Goal: Task Accomplishment & Management: Manage account settings

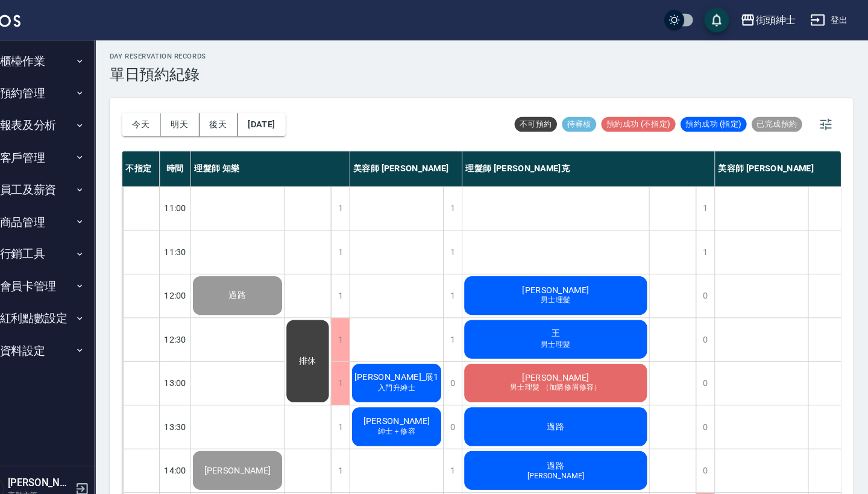
scroll to position [593, 192]
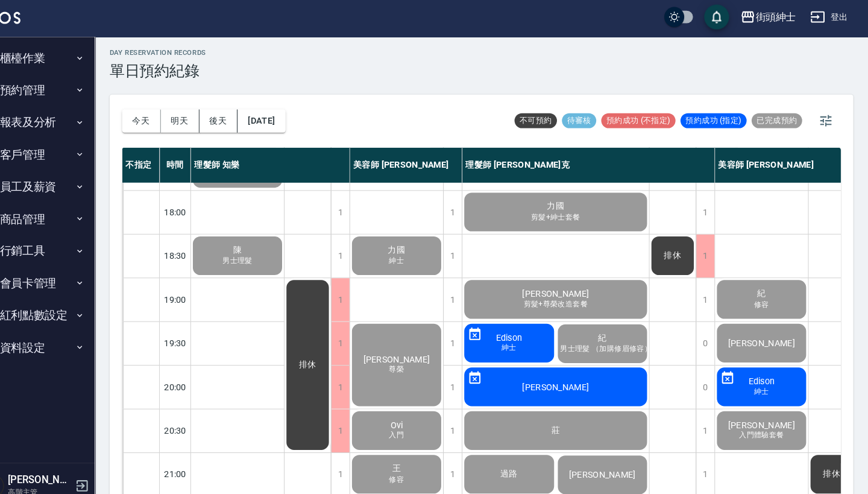
scroll to position [593, 0]
click at [185, 124] on button "明天" at bounding box center [203, 120] width 37 height 22
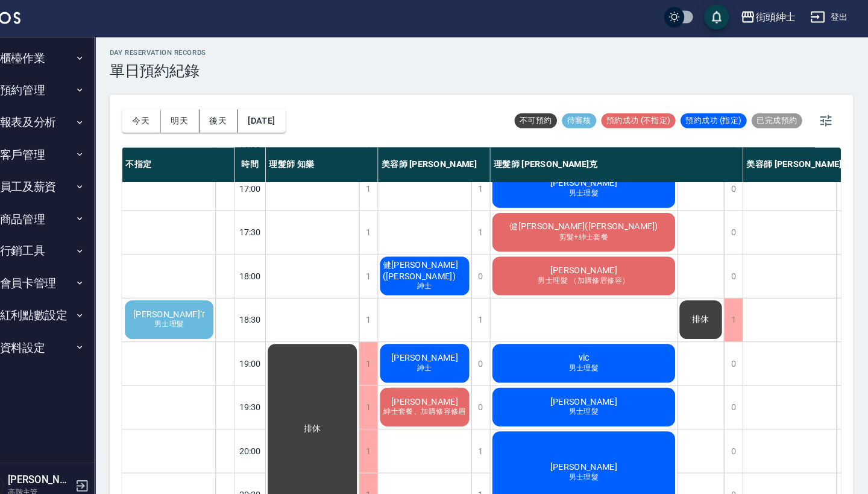
scroll to position [522, 0]
click at [160, 323] on div "[PERSON_NAME]’r 男士理髮" at bounding box center [192, 311] width 89 height 41
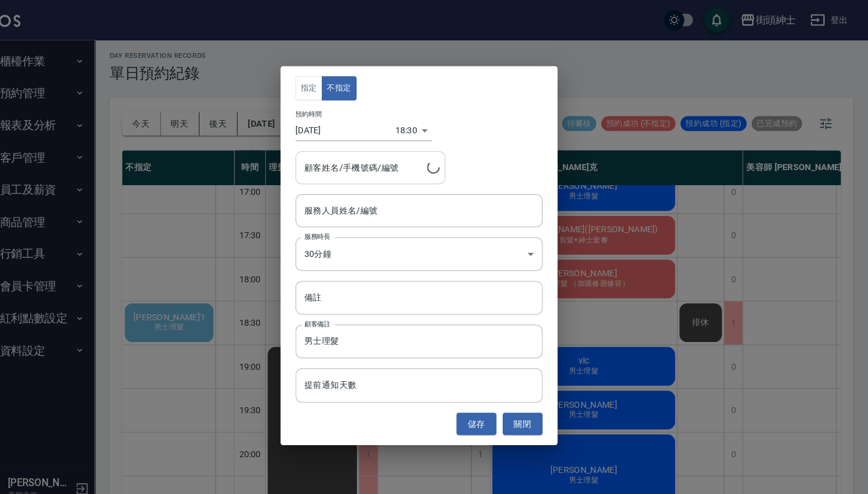
type input "[PERSON_NAME]’r/0903173303"
click at [344, 205] on div "服務人員姓名/編號 服務人員姓名/編號" at bounding box center [434, 204] width 239 height 32
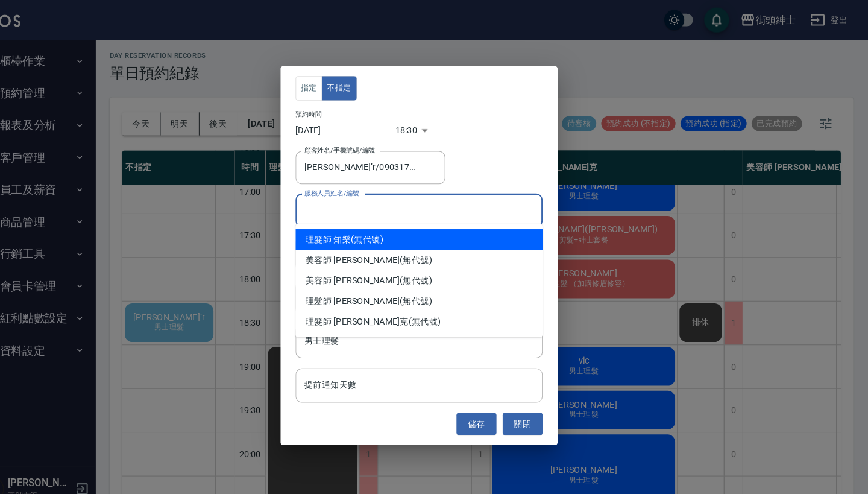
click at [359, 234] on div "理髮師 知樂 (無代號)" at bounding box center [434, 231] width 239 height 20
type input "理髮師 知樂(無代號)"
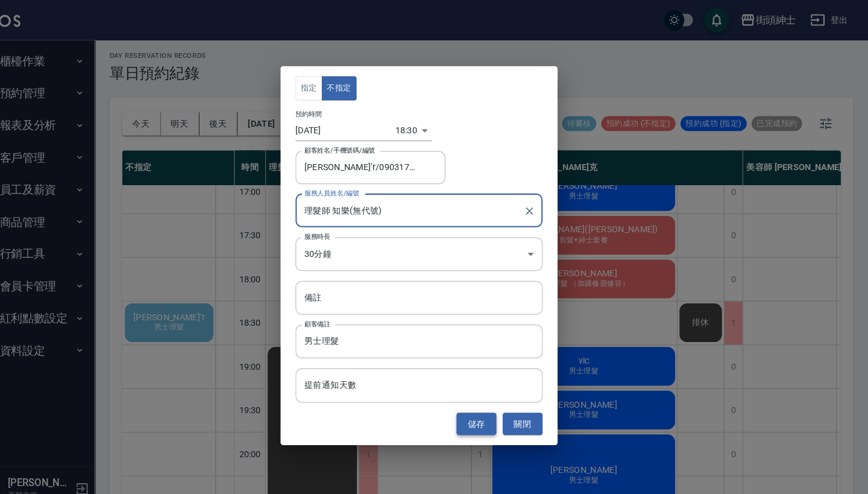
click at [470, 410] on button "儲存" at bounding box center [489, 410] width 39 height 22
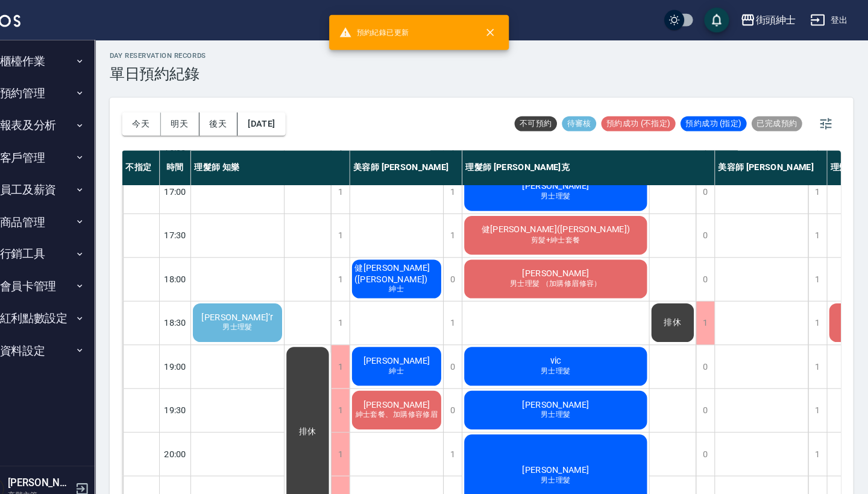
click at [253, 313] on div "[PERSON_NAME]’r 男士理髮" at bounding box center [258, 311] width 90 height 41
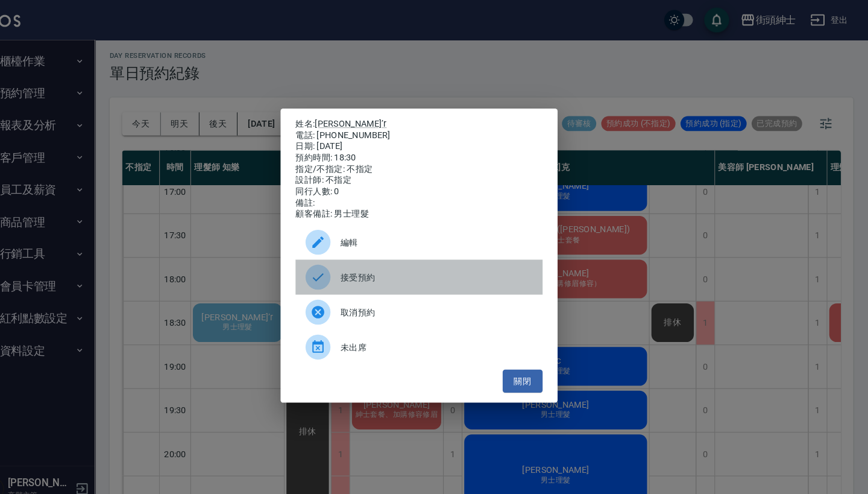
click at [382, 265] on div "接受預約" at bounding box center [434, 268] width 239 height 34
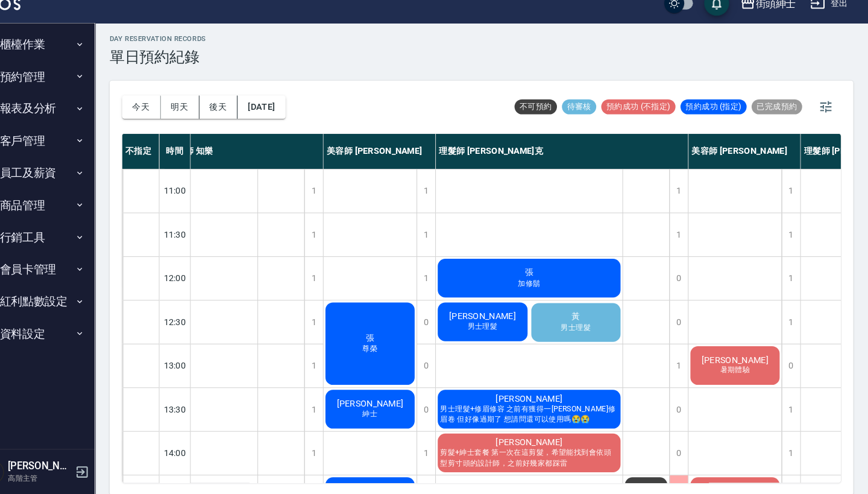
scroll to position [0, 25]
click at [569, 327] on span "男士理髮" at bounding box center [586, 332] width 34 height 10
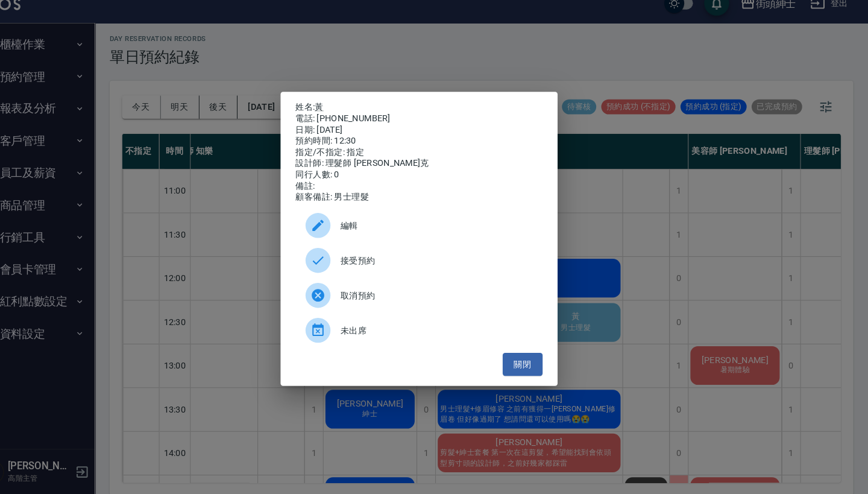
scroll to position [2, 0]
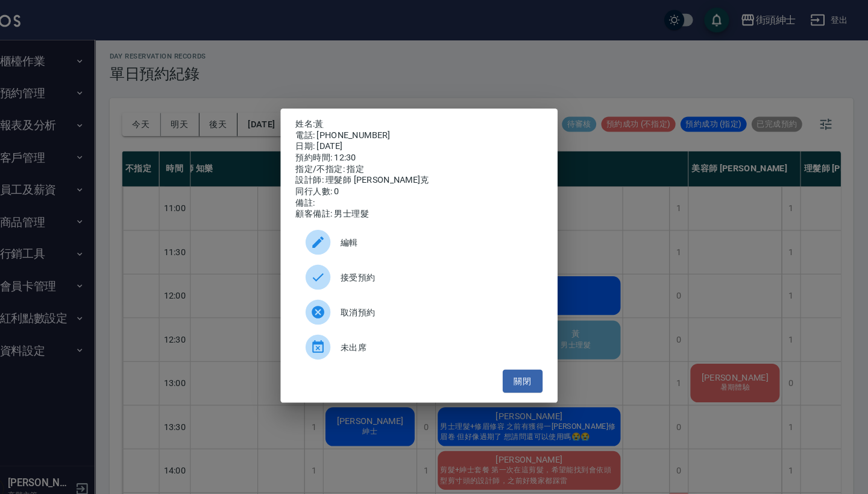
click at [557, 54] on div "姓名: 黃 電話: [PHONE_NUMBER] 日期: [DATE] 預約時間: 12:30 指定/不指定: 指定 設計師: 理髮師 [PERSON_NAM…" at bounding box center [434, 247] width 868 height 494
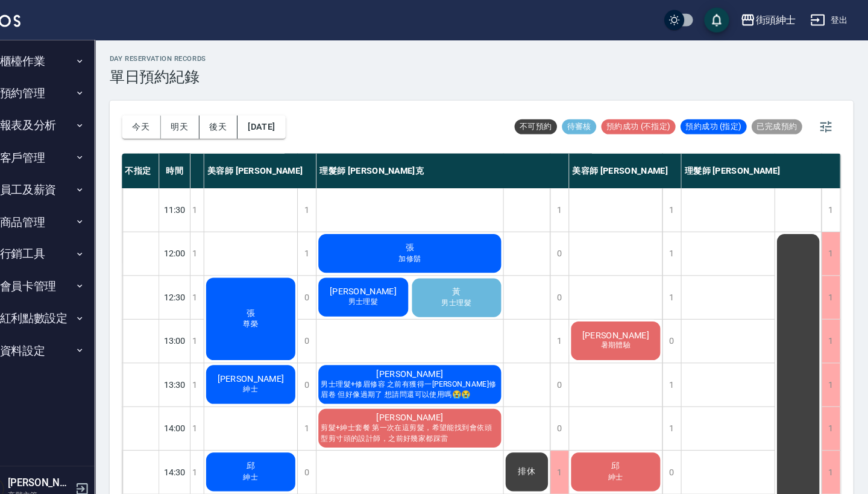
scroll to position [0, 0]
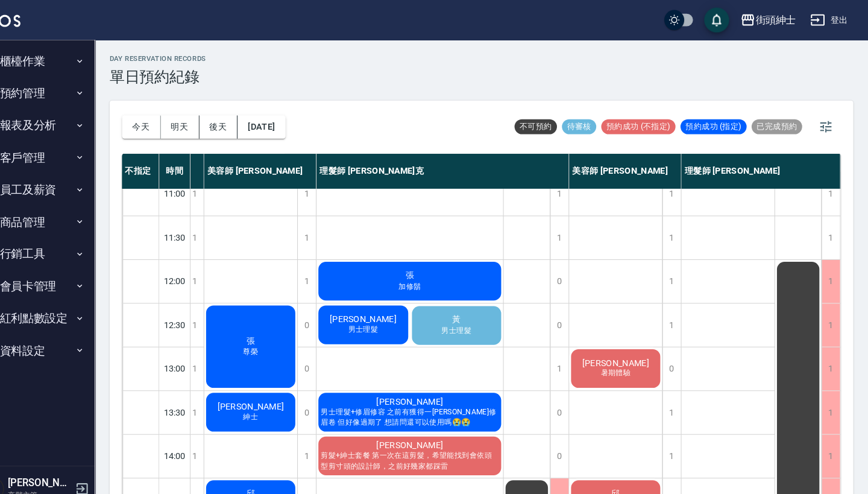
click at [454, 321] on span "男士理髮" at bounding box center [471, 319] width 34 height 10
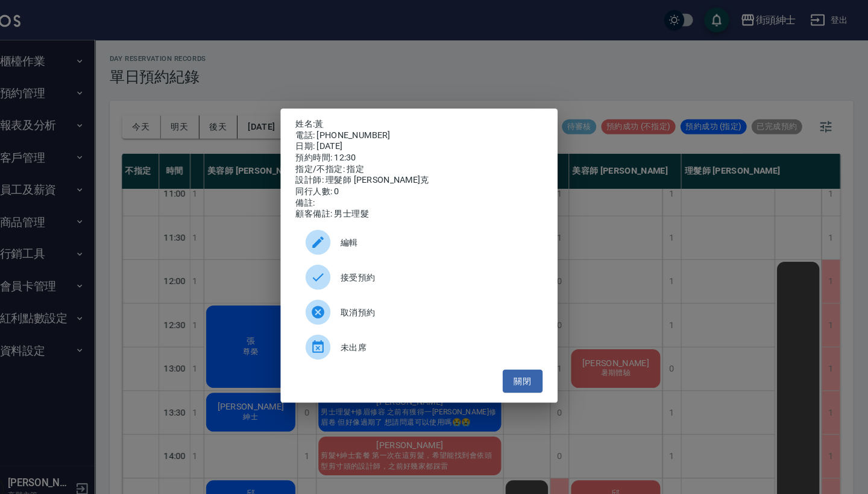
click at [574, 83] on div "姓名: 黃 電話: [PHONE_NUMBER] 日期: [DATE] 預約時間: 12:30 指定/不指定: 指定 設計師: 理髮師 [PERSON_NAM…" at bounding box center [434, 247] width 868 height 494
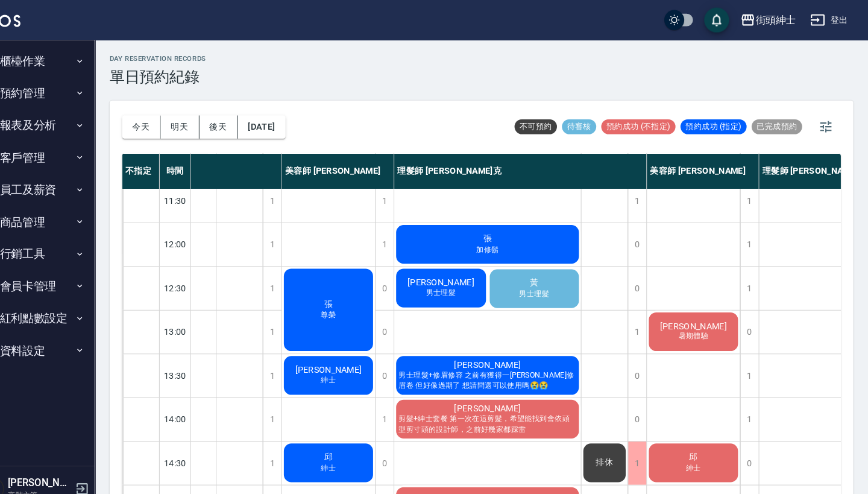
scroll to position [49, 66]
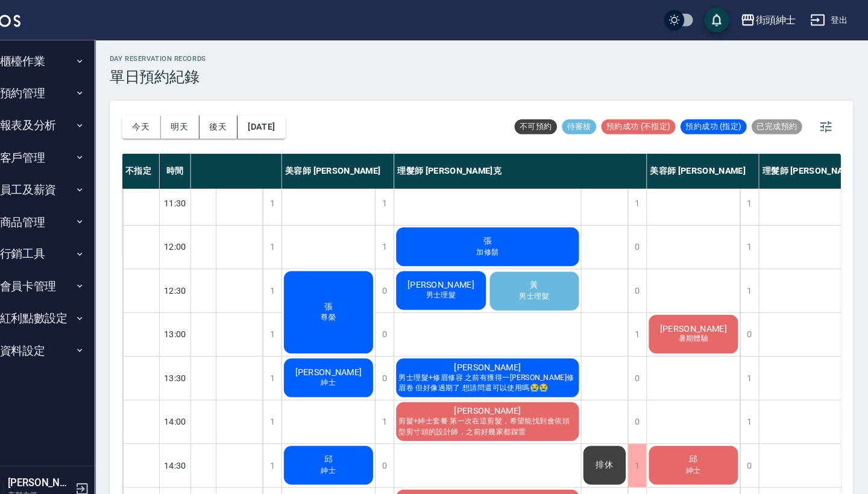
click at [525, 296] on div "黃 男士理髮" at bounding box center [546, 281] width 90 height 41
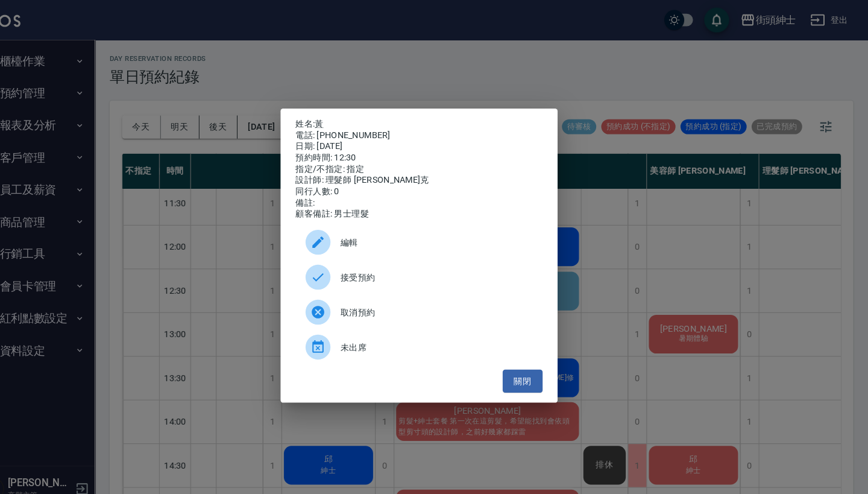
click at [426, 240] on span "編輯" at bounding box center [451, 234] width 186 height 13
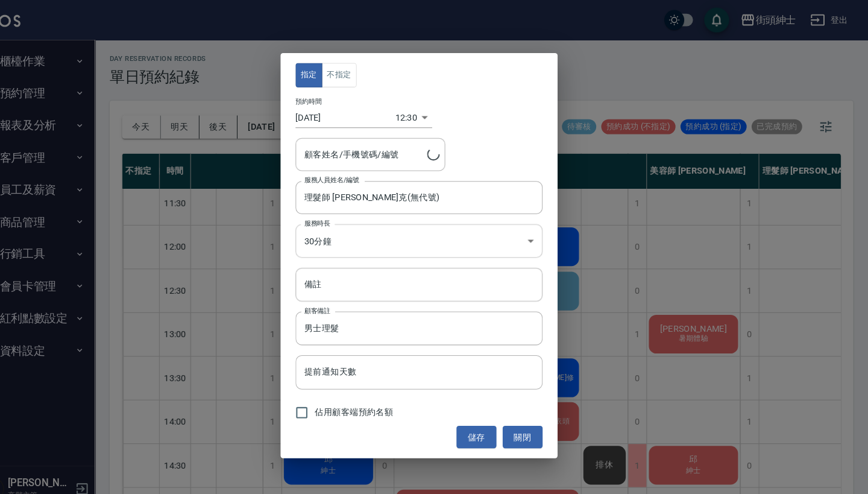
type input "黃/0911581006"
click at [395, 116] on body "街頭紳士 登出 櫃檯作業 打帳單 帳單列表 掛單列表 座位開單 營業儀表板 現金收支登錄 高階收支登錄 材料自購登錄 每日結帳 排班表 現場電腦打卡 掃碼打卡…" at bounding box center [434, 249] width 868 height 498
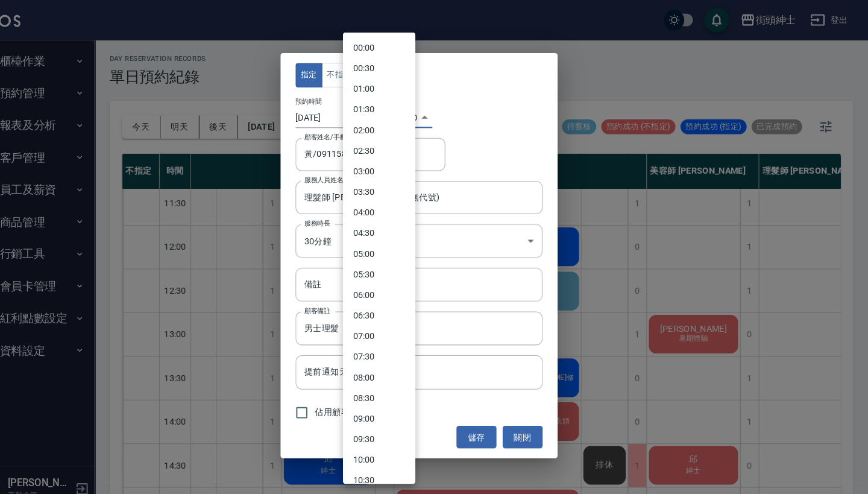
scroll to position [295, 0]
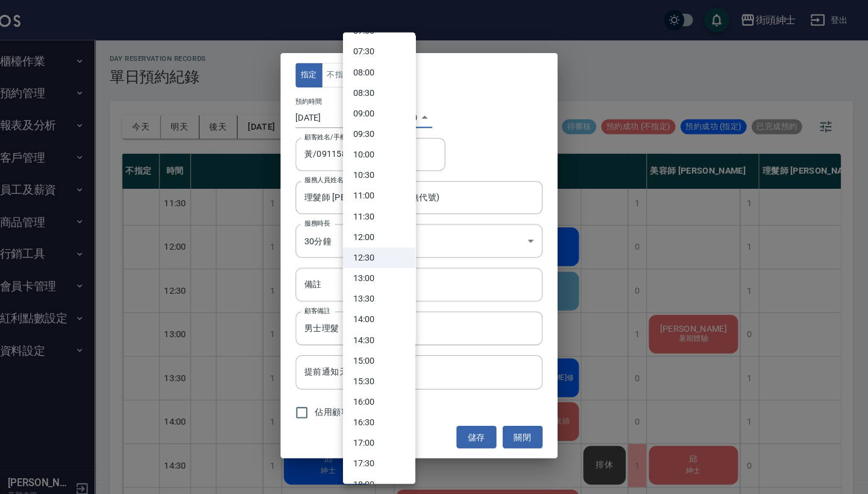
click at [379, 270] on li "13:00" at bounding box center [396, 269] width 70 height 20
type input "1757566800000"
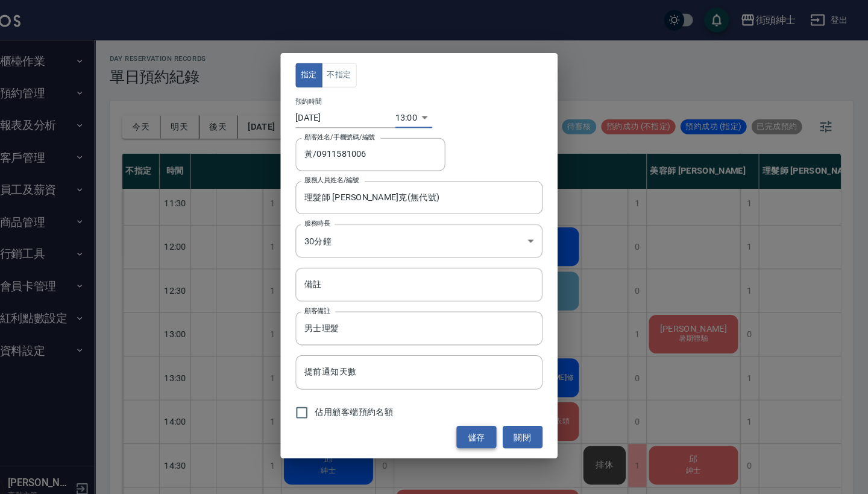
click at [470, 416] on button "儲存" at bounding box center [489, 422] width 39 height 22
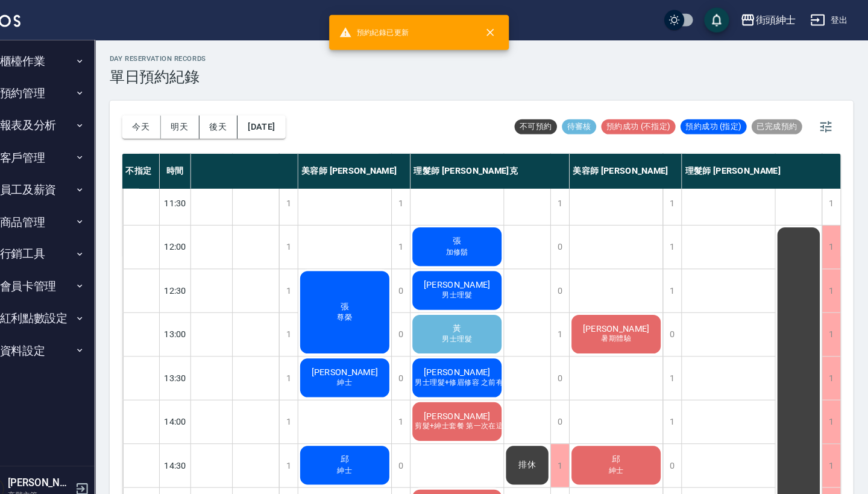
click at [444, 310] on div "黃 男士理髮" at bounding box center [471, 322] width 90 height 41
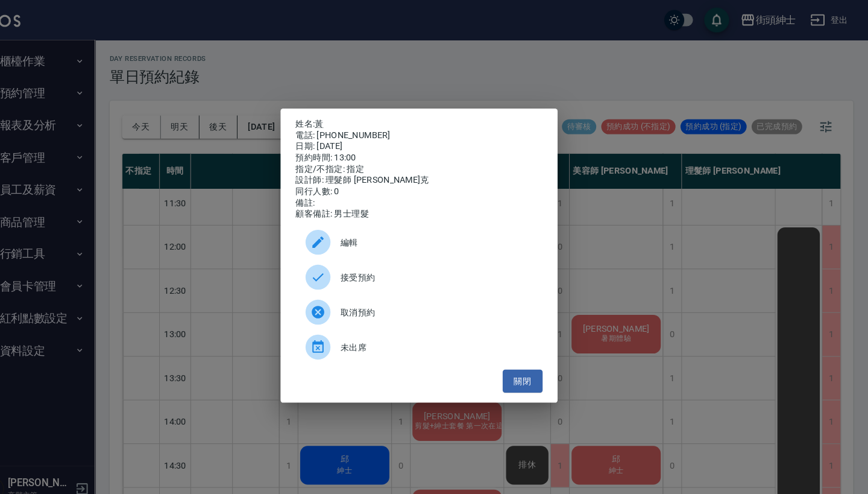
click at [405, 274] on span "接受預約" at bounding box center [451, 268] width 186 height 13
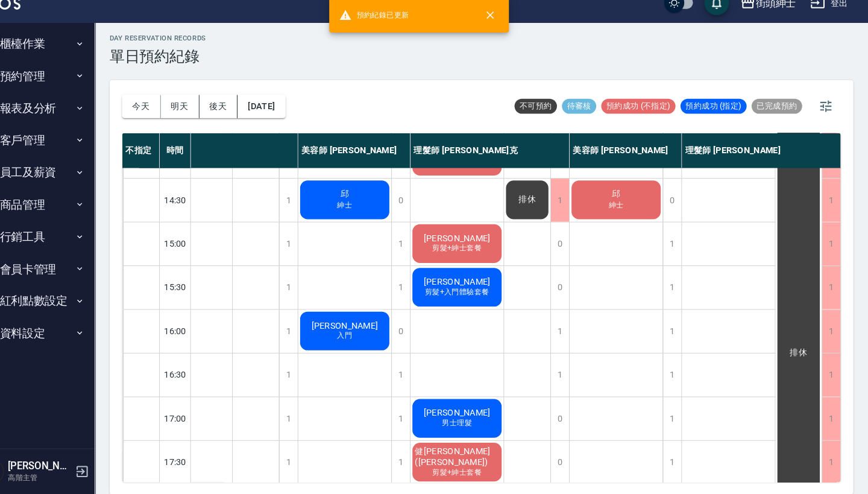
scroll to position [3, 0]
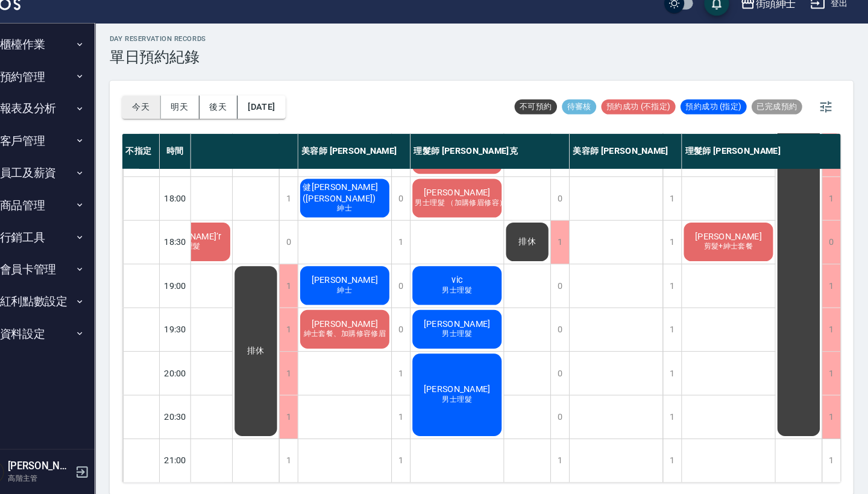
click at [147, 109] on button "今天" at bounding box center [165, 120] width 37 height 22
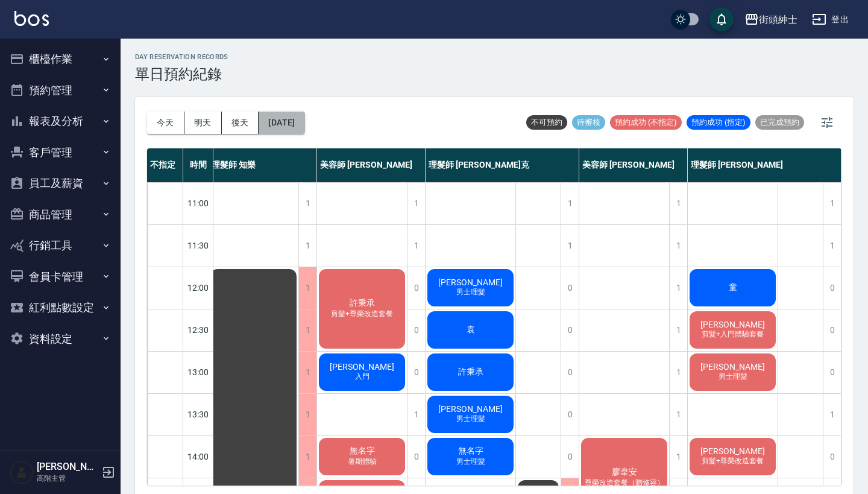
click at [303, 118] on button "[DATE]" at bounding box center [282, 123] width 46 height 22
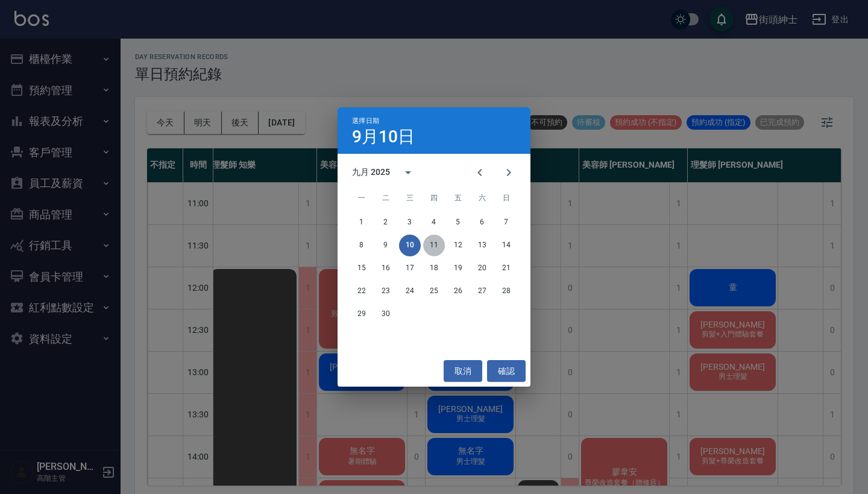
click at [437, 242] on button "11" at bounding box center [434, 246] width 22 height 22
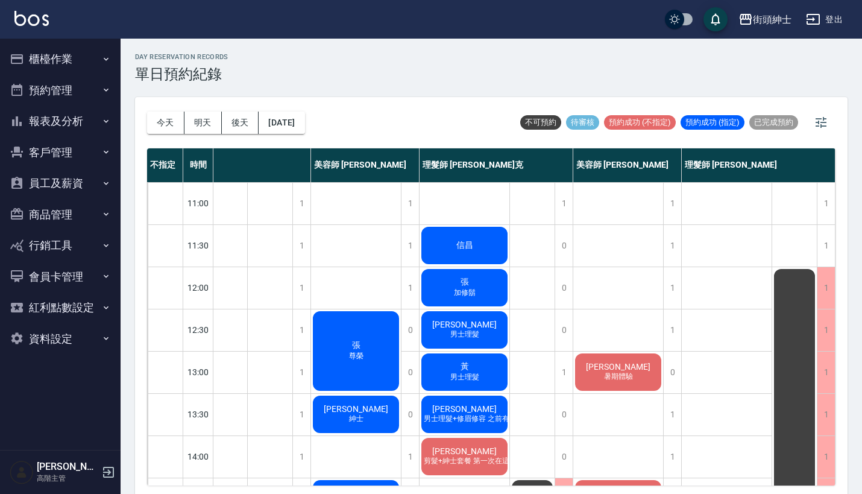
scroll to position [0, 62]
click at [170, 127] on button "今天" at bounding box center [165, 123] width 37 height 22
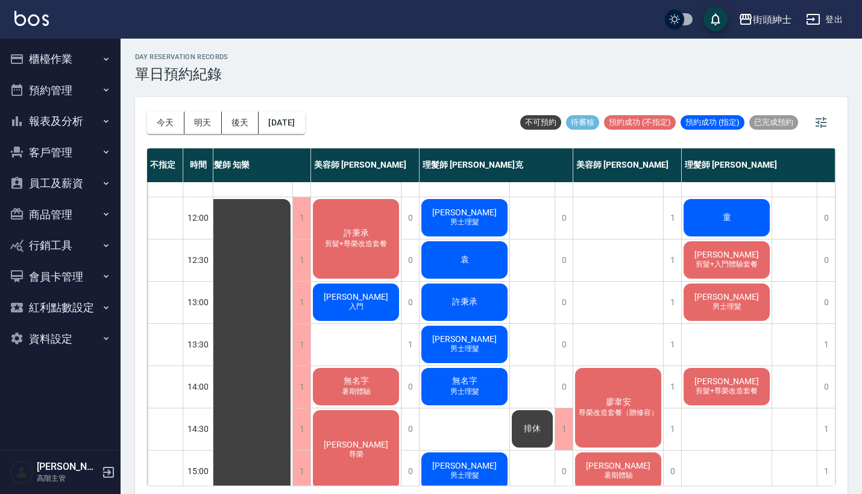
scroll to position [70, 17]
click at [98, 110] on button "報表及分析" at bounding box center [60, 121] width 111 height 31
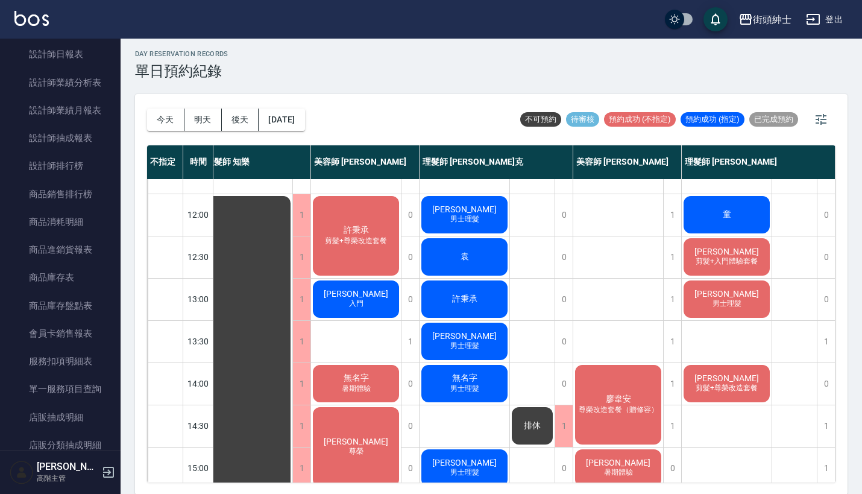
scroll to position [517, 0]
click at [78, 126] on link "設計師抽成報表" at bounding box center [60, 140] width 111 height 28
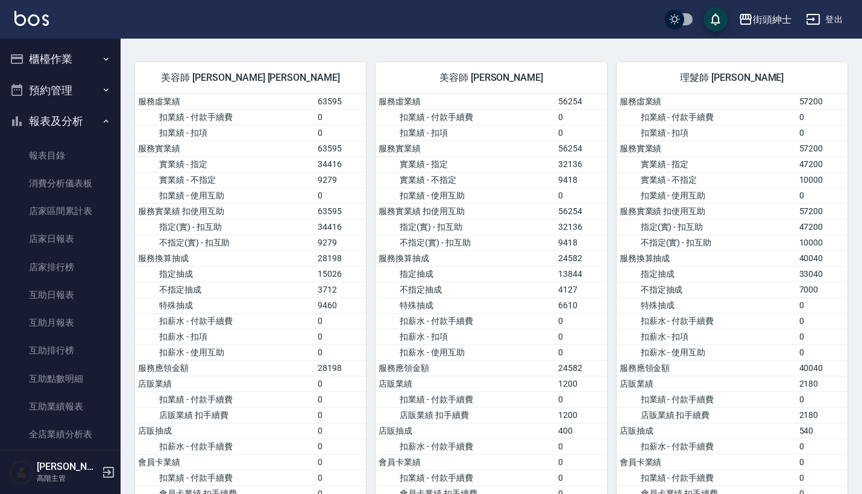
click at [71, 92] on button "預約管理" at bounding box center [60, 90] width 111 height 31
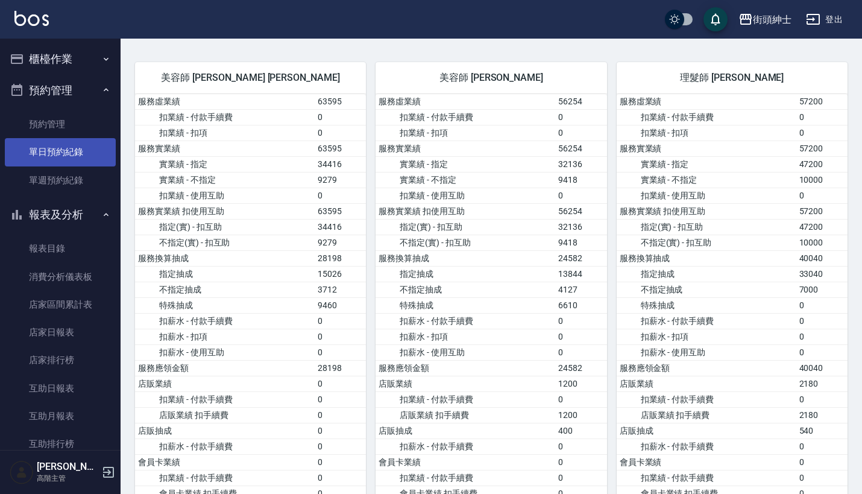
click at [75, 147] on link "單日預約紀錄" at bounding box center [60, 152] width 111 height 28
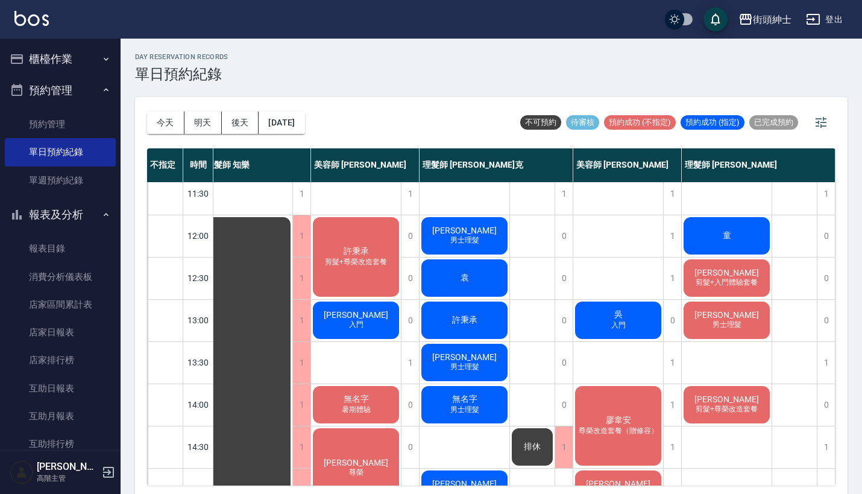
scroll to position [50, 16]
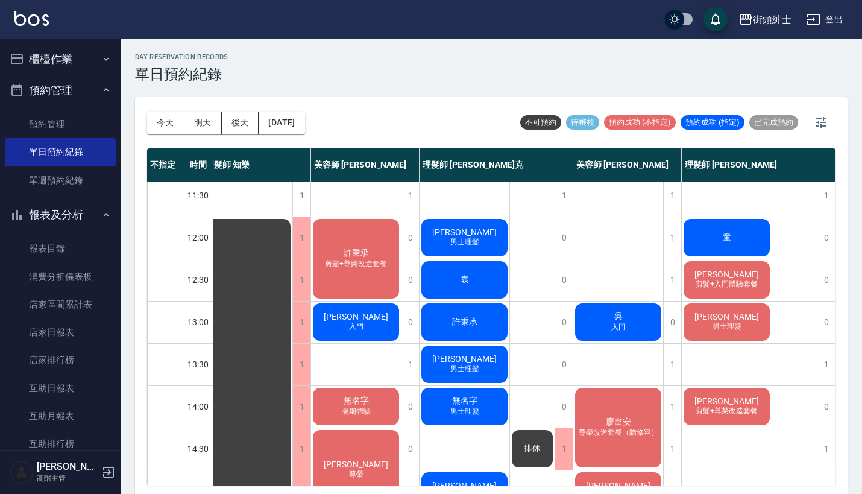
click at [721, 232] on span "童" at bounding box center [727, 237] width 13 height 11
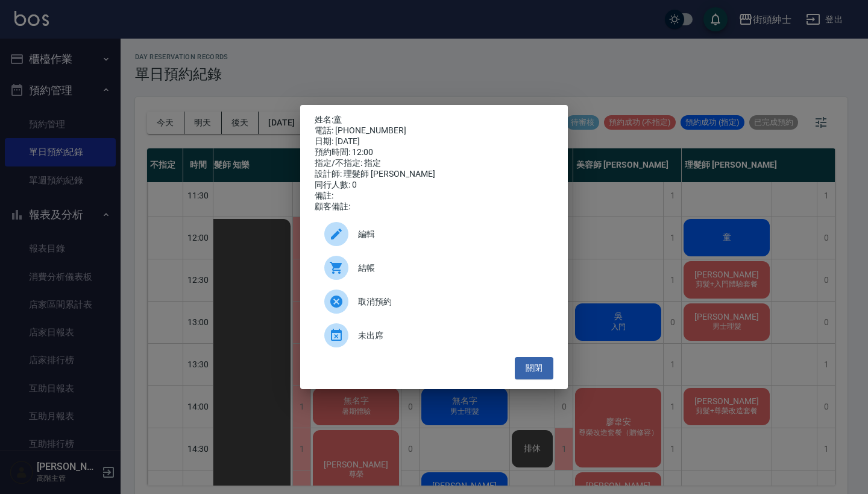
click at [510, 41] on div "姓名: 童 電話: [PHONE_NUMBER] 日期: [DATE] 預約時間: 12:00 指定/不指定: 指定 設計師: 理髮師 [PERSON_NAM…" at bounding box center [434, 247] width 868 height 494
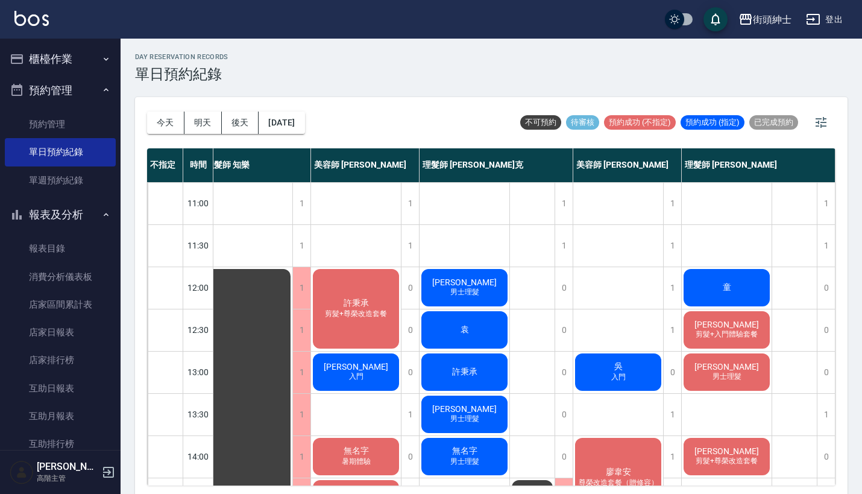
scroll to position [0, 11]
click at [747, 288] on div "童" at bounding box center [727, 287] width 90 height 41
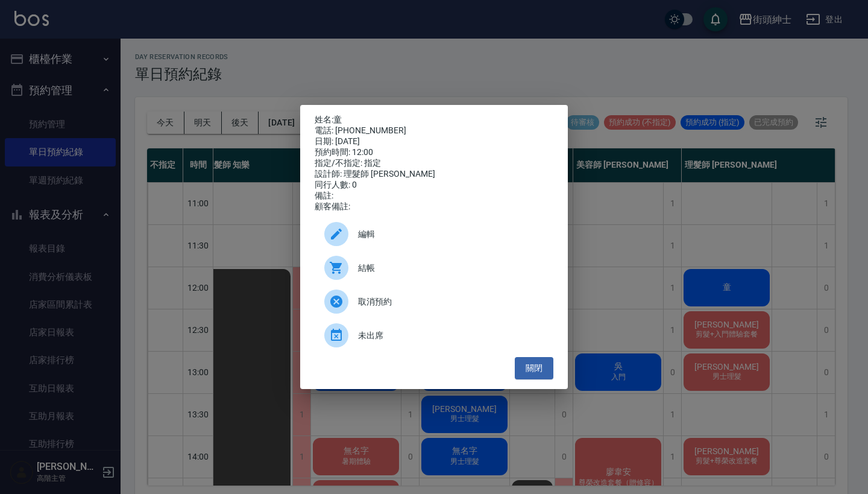
click at [662, 223] on div "姓名: 童 電話: [PHONE_NUMBER] 日期: [DATE] 預約時間: 12:00 指定/不指定: 指定 設計師: 理髮師 [PERSON_NAM…" at bounding box center [434, 247] width 868 height 494
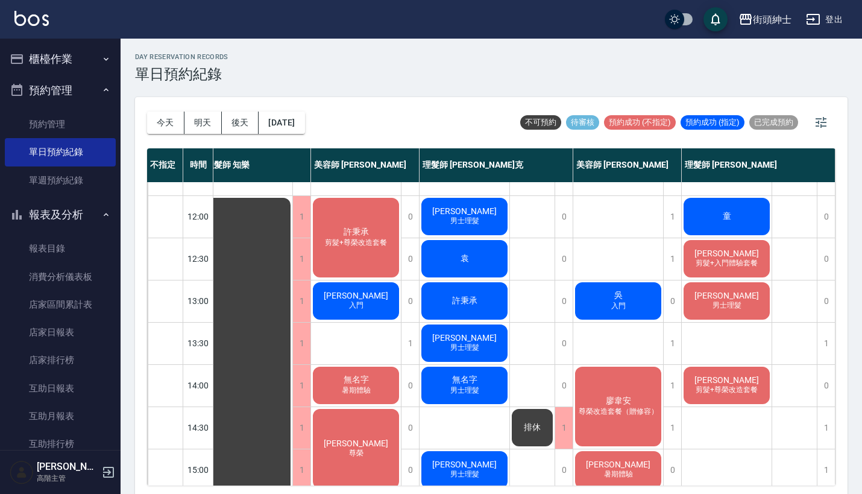
scroll to position [71, 14]
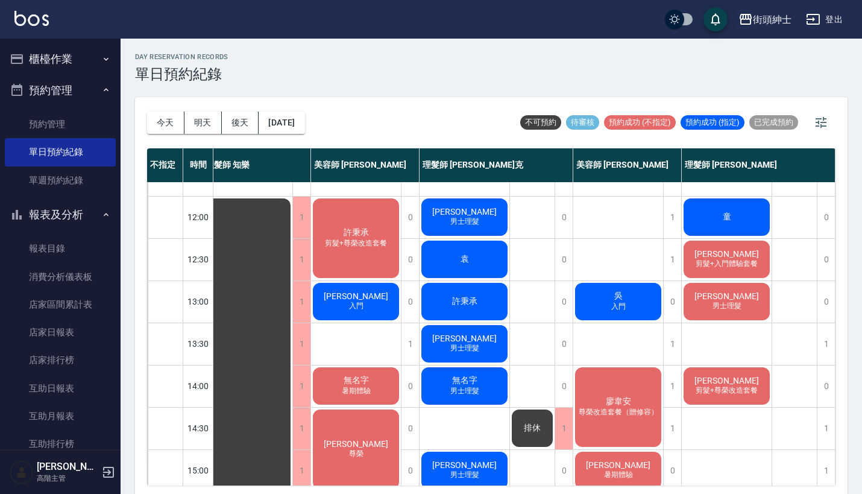
click at [724, 215] on span "童" at bounding box center [727, 217] width 13 height 11
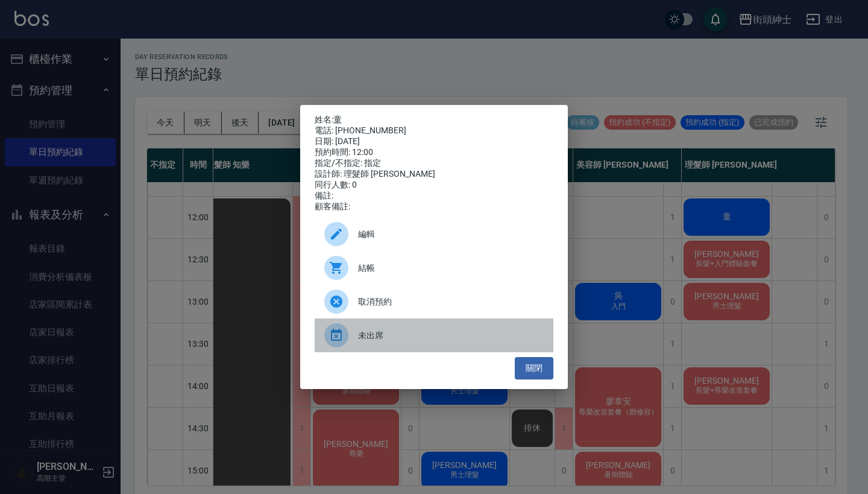
click at [370, 336] on span "未出席" at bounding box center [451, 335] width 186 height 13
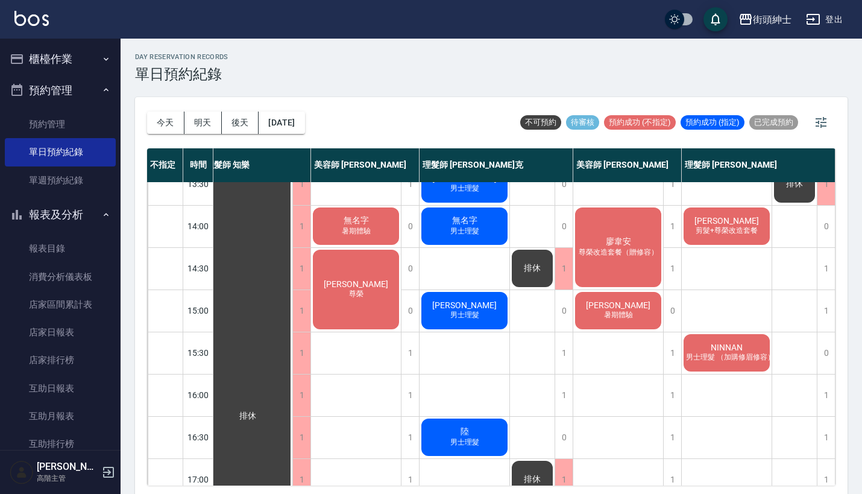
scroll to position [242, 11]
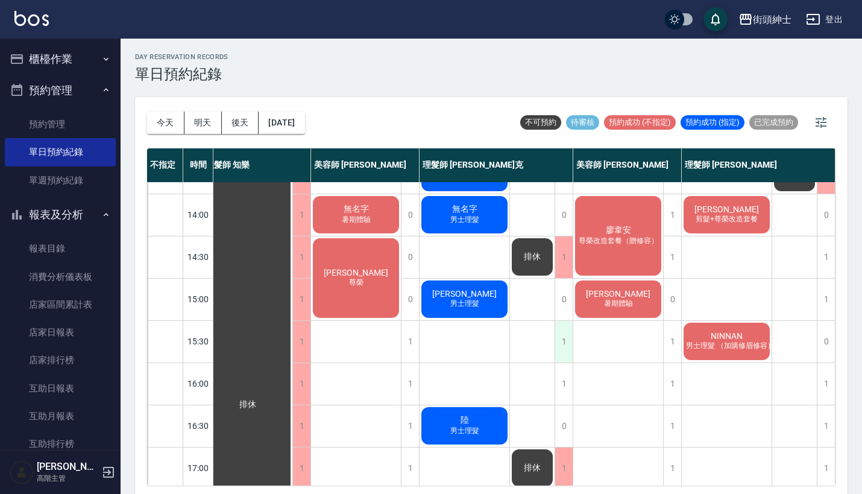
click at [561, 345] on div "1" at bounding box center [564, 342] width 18 height 42
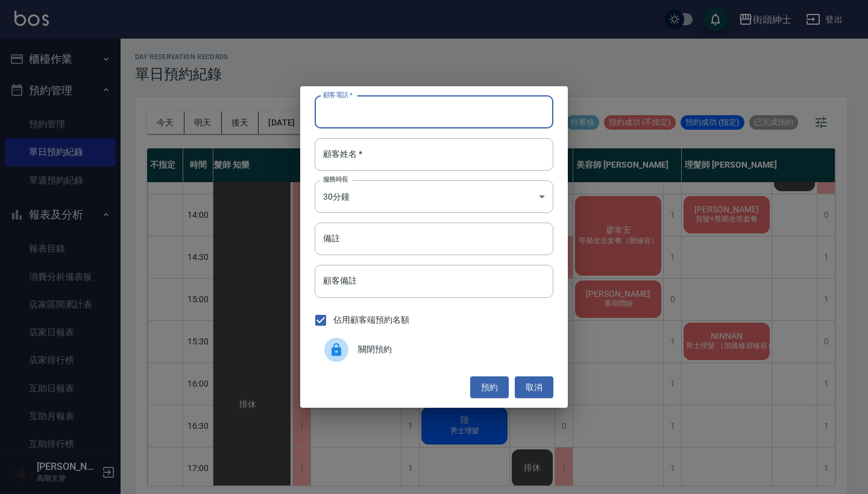
paste input "[PERSON_NAME] 電話：[PHONE_NUMBER]"
type input "[PERSON_NAME] 電話：[PHONE_NUMBER]"
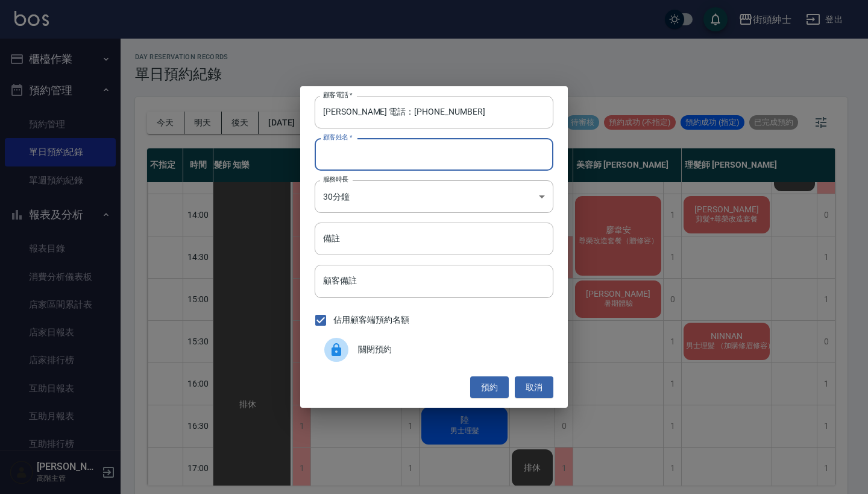
paste input "[PERSON_NAME] 電話：[PHONE_NUMBER]"
type input "[PERSON_NAME] 電話：[PHONE_NUMBER]"
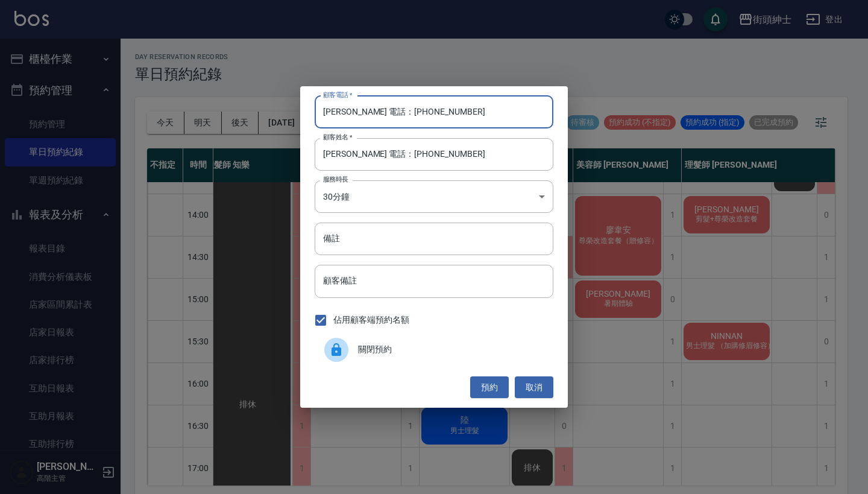
drag, startPoint x: 372, startPoint y: 115, endPoint x: 289, endPoint y: 90, distance: 85.5
click at [289, 90] on div "顧客電話   * [PERSON_NAME] 電話：[PHONE_NUMBER] 顧客電話   * 顧客姓名   * [PERSON_NAME] 電話：[PH…" at bounding box center [434, 247] width 868 height 494
type input "16268236887"
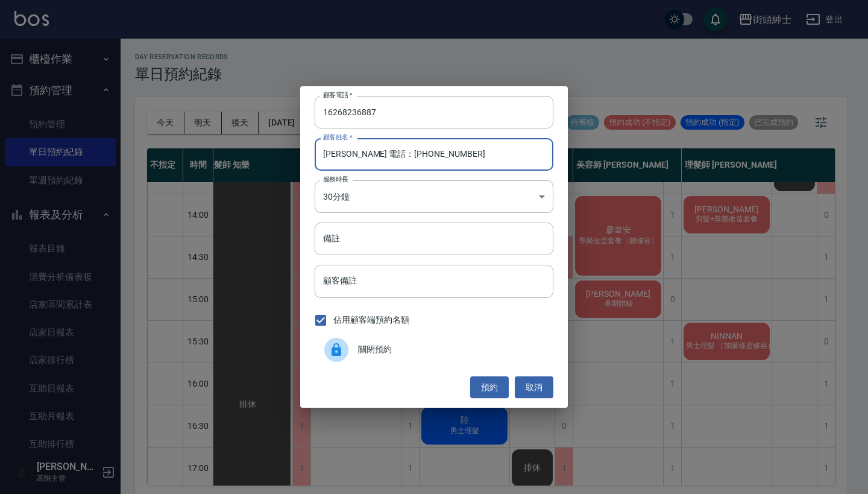
drag, startPoint x: 466, startPoint y: 156, endPoint x: 343, endPoint y: 158, distance: 123.7
click at [341, 159] on input "[PERSON_NAME] 電話：[PHONE_NUMBER]" at bounding box center [434, 154] width 239 height 33
click at [418, 168] on input "[PERSON_NAME] 電話：[PHONE_NUMBER]" at bounding box center [434, 154] width 239 height 33
drag, startPoint x: 441, startPoint y: 156, endPoint x: 343, endPoint y: 155, distance: 98.9
click at [343, 155] on input "[PERSON_NAME] 電話：[PHONE_NUMBER]" at bounding box center [434, 154] width 239 height 33
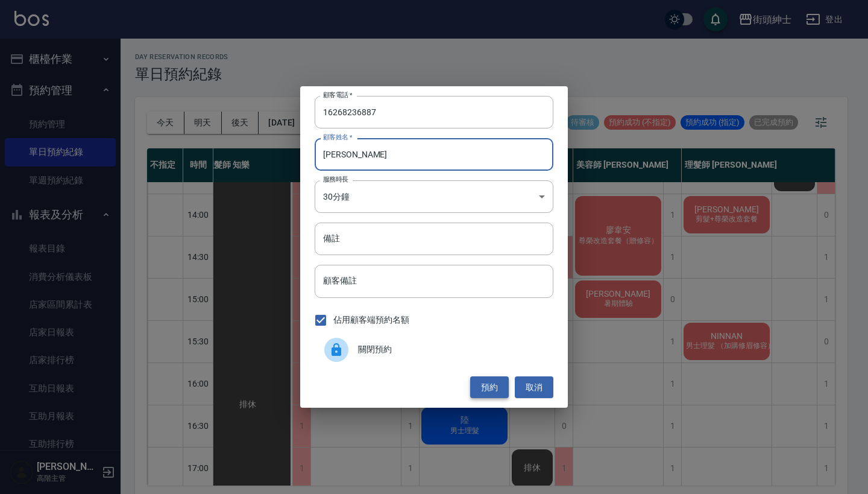
type input "[PERSON_NAME]"
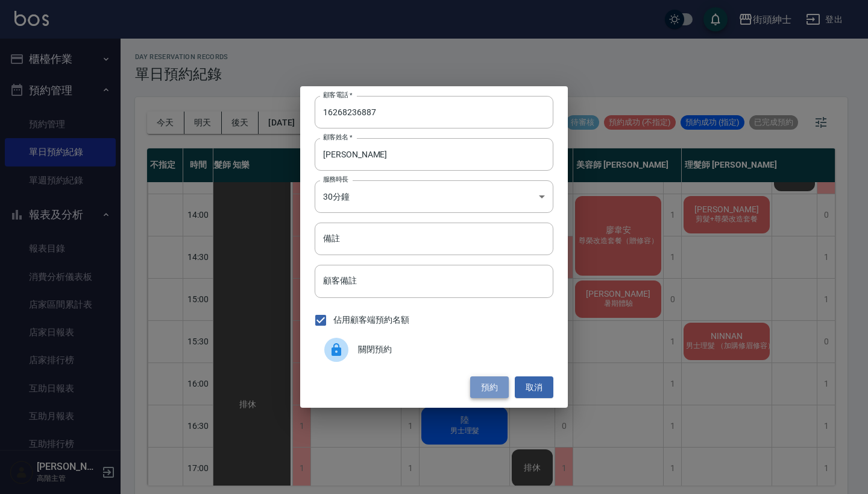
click at [485, 382] on button "預約" at bounding box center [489, 387] width 39 height 22
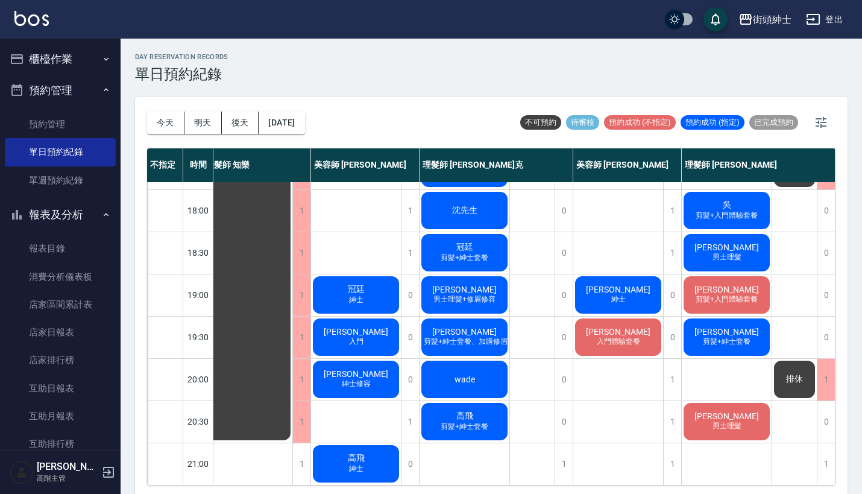
scroll to position [593, 11]
click at [159, 123] on button "今天" at bounding box center [165, 123] width 37 height 22
click at [291, 122] on button "[DATE]" at bounding box center [282, 123] width 46 height 22
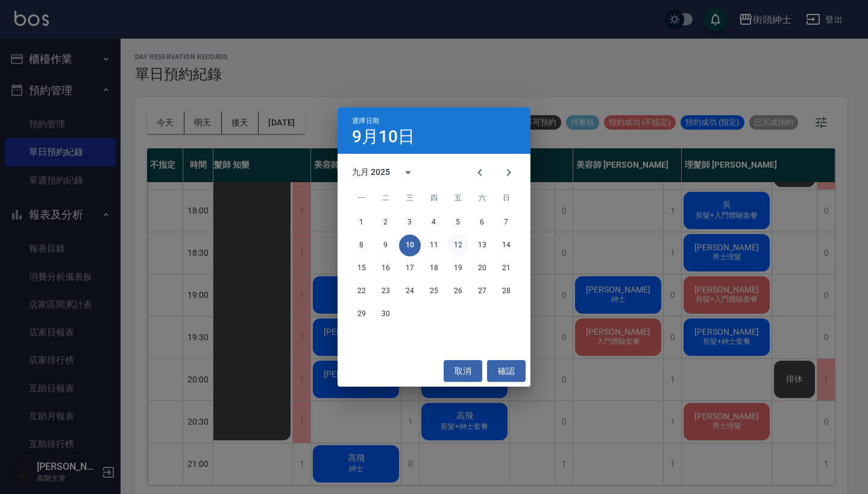
click at [457, 247] on button "12" at bounding box center [459, 246] width 22 height 22
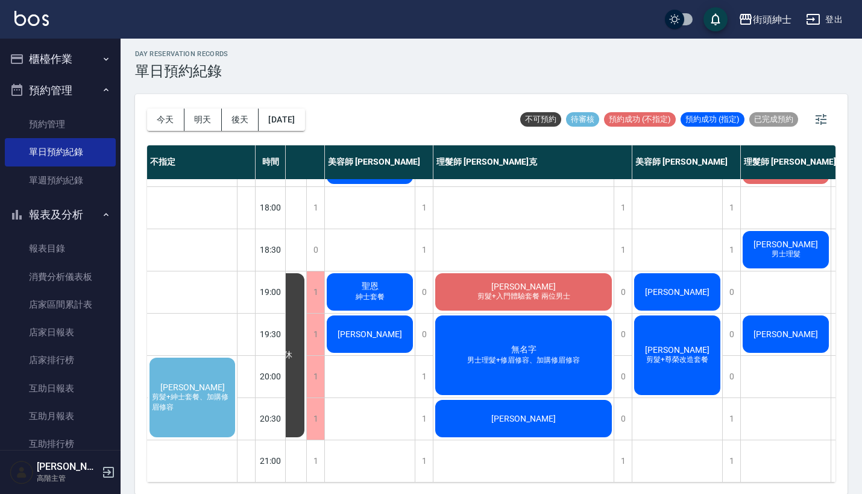
scroll to position [593, 116]
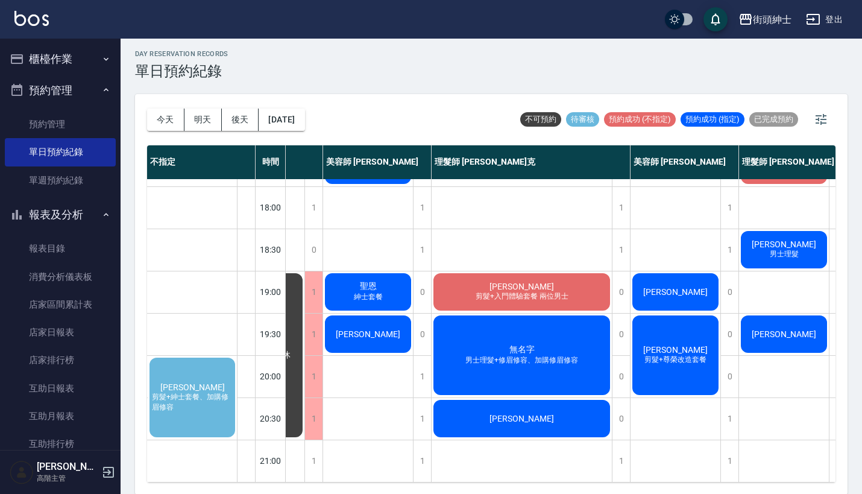
click at [505, 355] on span "男士理髮+修眉修容、加購修眉修容" at bounding box center [522, 360] width 118 height 10
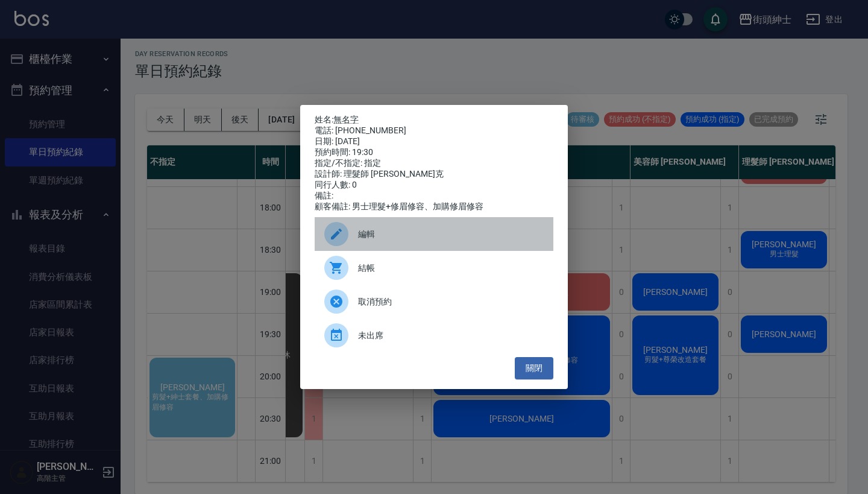
click at [404, 233] on div "編輯" at bounding box center [434, 234] width 239 height 34
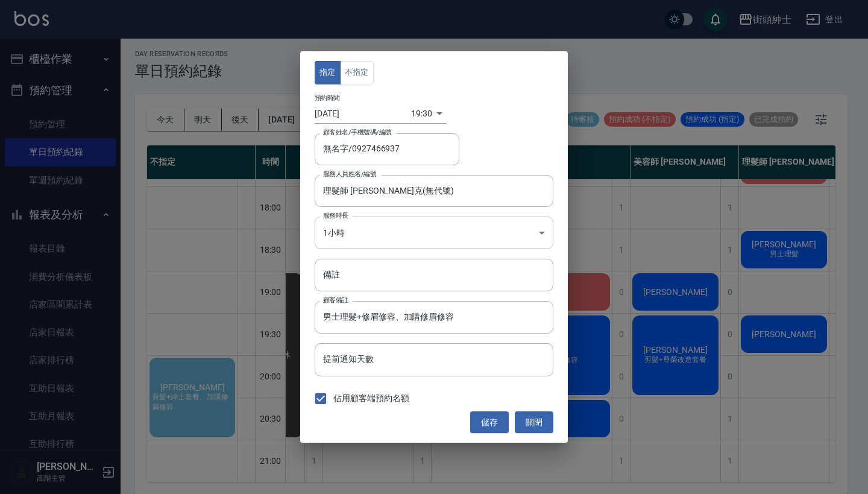
click at [399, 232] on body "街頭紳士 登出 櫃檯作業 打帳單 帳單列表 掛單列表 座位開單 營業儀表板 現金收支登錄 高階收支登錄 材料自購登錄 每日結帳 排班表 現場電腦打卡 掃碼打卡…" at bounding box center [434, 246] width 868 height 498
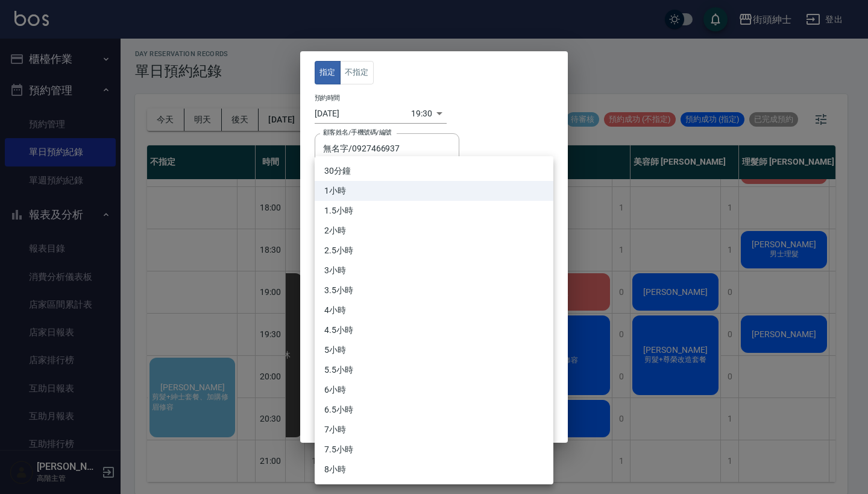
click at [425, 170] on li "30分鐘" at bounding box center [434, 171] width 239 height 20
type input "1"
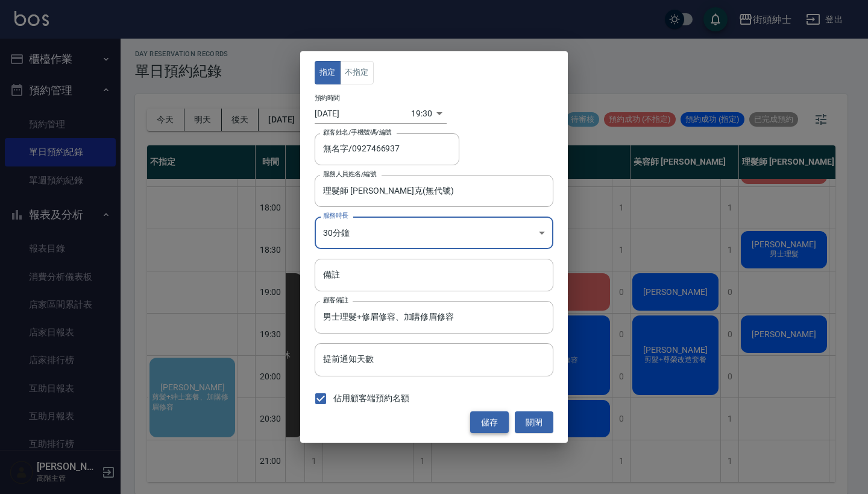
click at [485, 425] on button "儲存" at bounding box center [489, 422] width 39 height 22
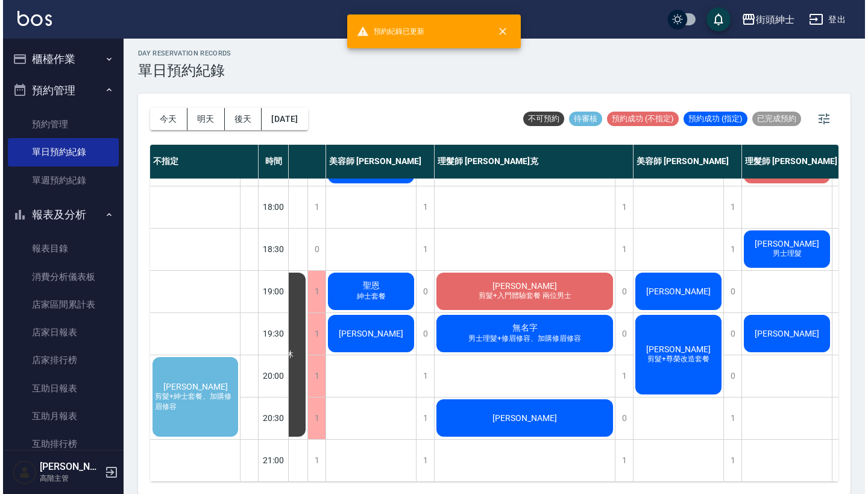
scroll to position [3, 0]
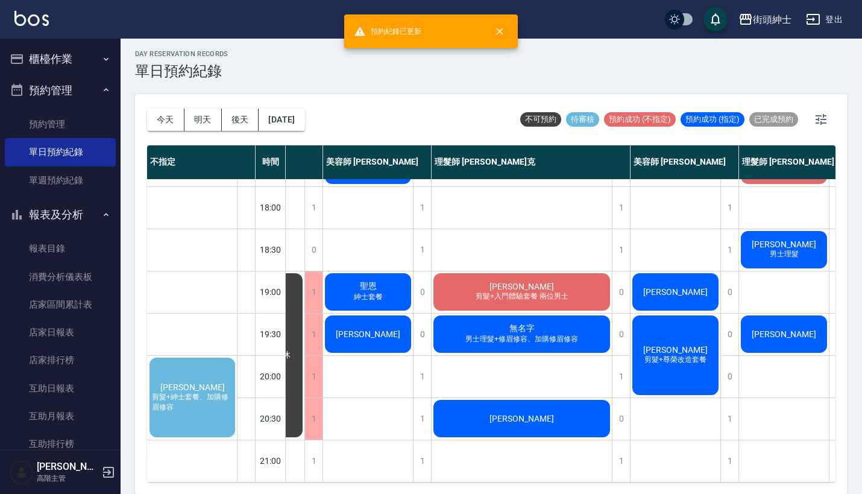
click at [196, 392] on span "剪髮+紳士套餐、加購修眉修容" at bounding box center [193, 402] width 86 height 21
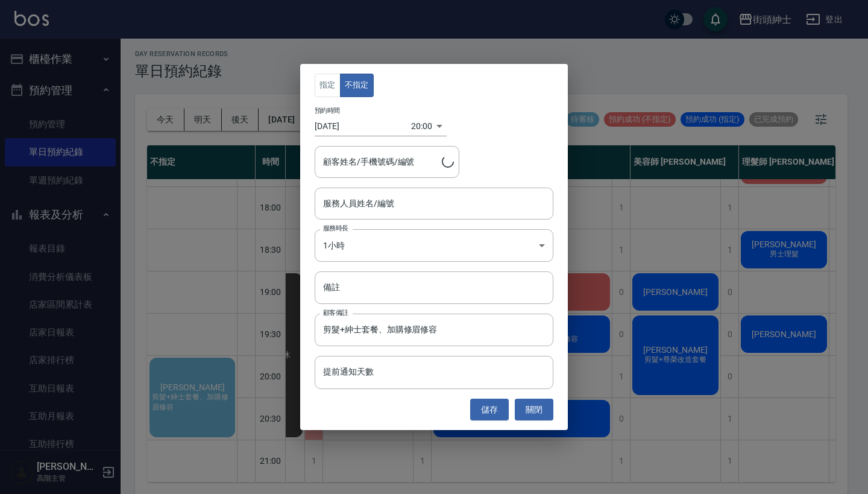
type input "[PERSON_NAME]/0981291288"
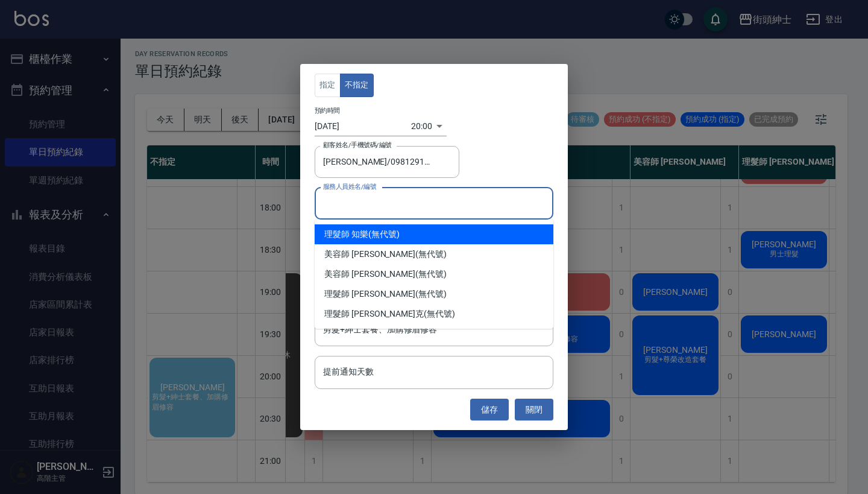
click at [408, 209] on input "服務人員姓名/編號" at bounding box center [434, 203] width 228 height 21
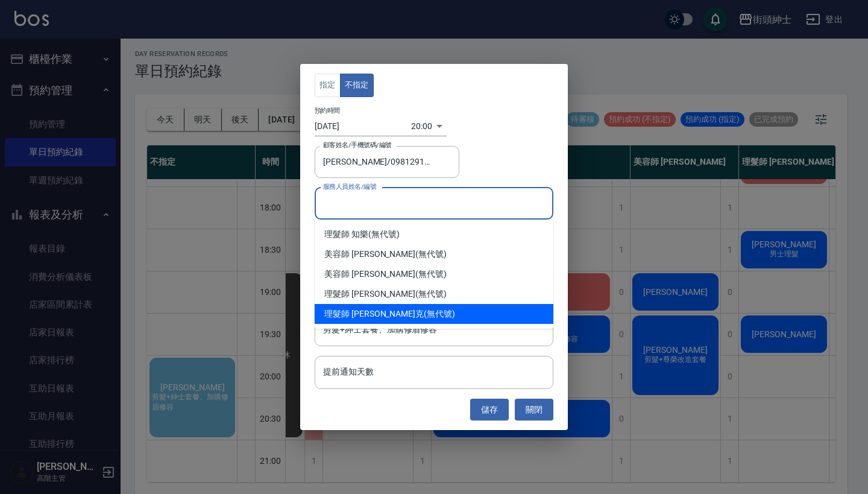
click at [381, 318] on span "理髮師 [PERSON_NAME]克" at bounding box center [374, 314] width 100 height 13
type input "理髮師 [PERSON_NAME]克(無代號)"
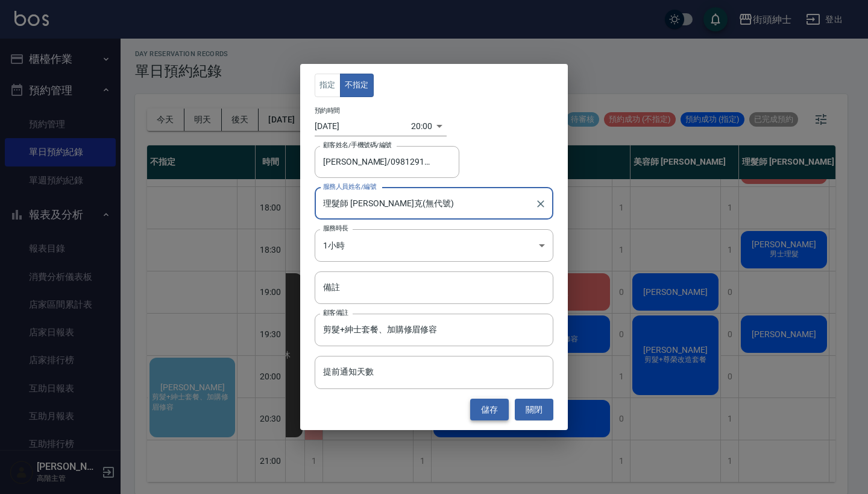
click at [485, 411] on button "儲存" at bounding box center [489, 410] width 39 height 22
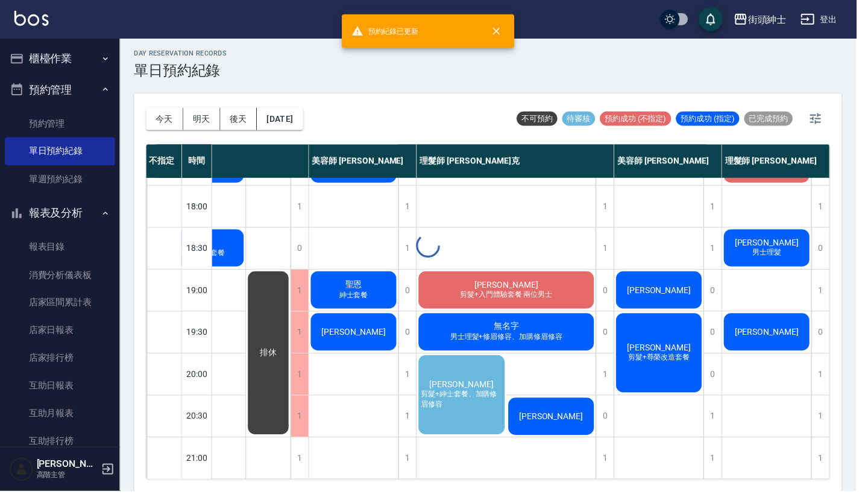
scroll to position [593, 56]
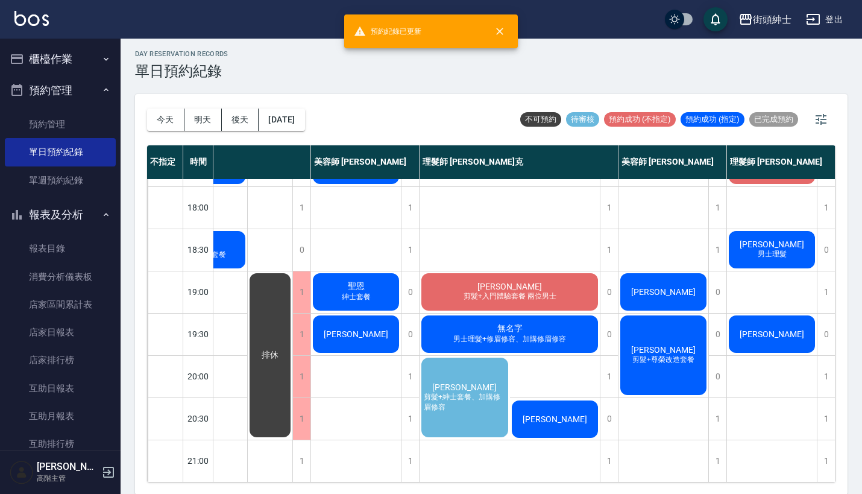
click at [487, 367] on div "[PERSON_NAME] 剪髮+紳士套餐、加購修眉修容" at bounding box center [465, 397] width 90 height 83
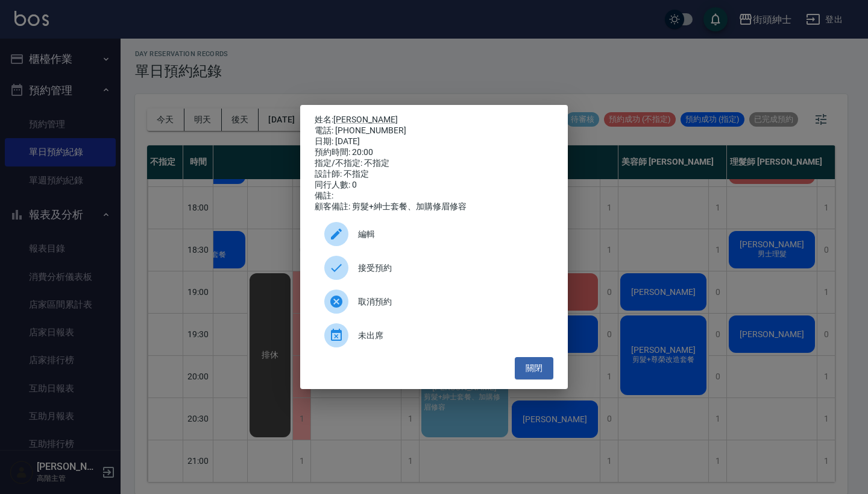
click at [422, 274] on span "接受預約" at bounding box center [451, 268] width 186 height 13
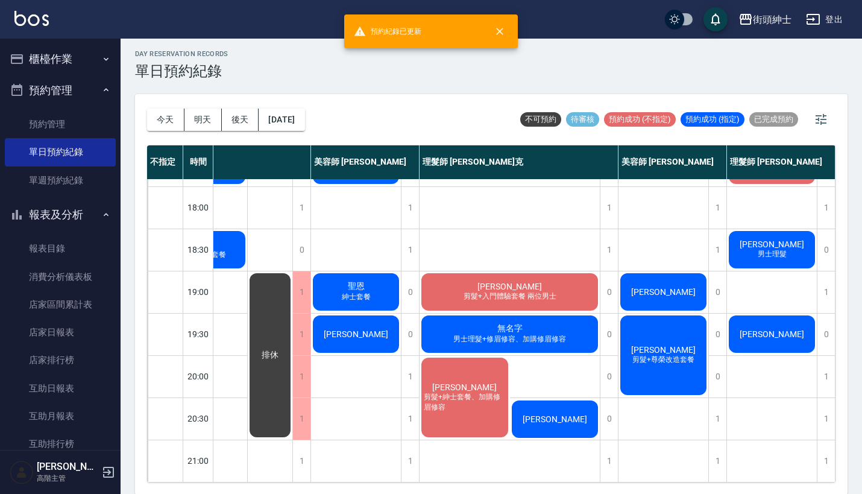
click at [448, 406] on div "[PERSON_NAME] 剪髮+紳士套餐、加購修眉修容" at bounding box center [465, 397] width 90 height 83
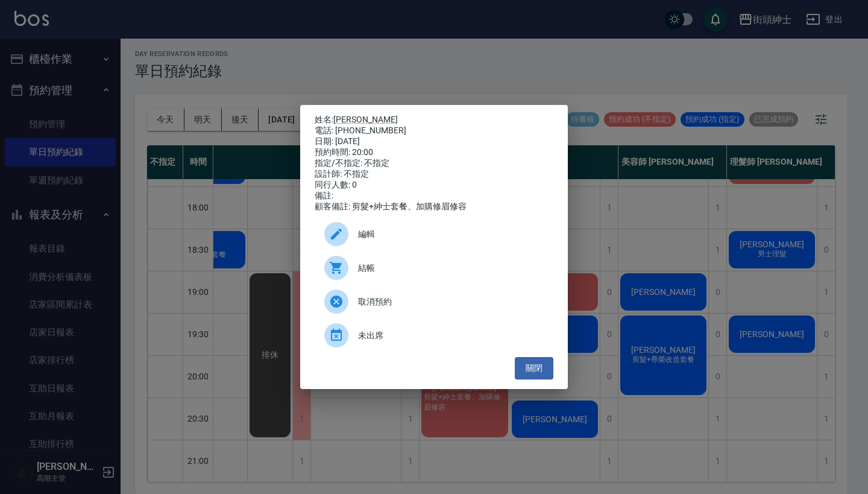
click at [437, 249] on div "編輯" at bounding box center [434, 234] width 239 height 34
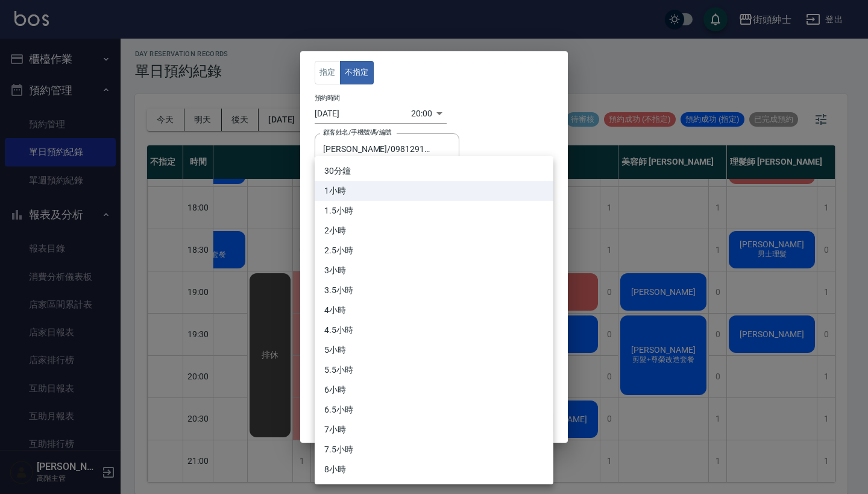
click at [381, 234] on body "街頭紳士 登出 櫃檯作業 打帳單 帳單列表 掛單列表 座位開單 營業儀表板 現金收支登錄 高階收支登錄 材料自購登錄 每日結帳 排班表 現場電腦打卡 掃碼打卡…" at bounding box center [434, 246] width 868 height 498
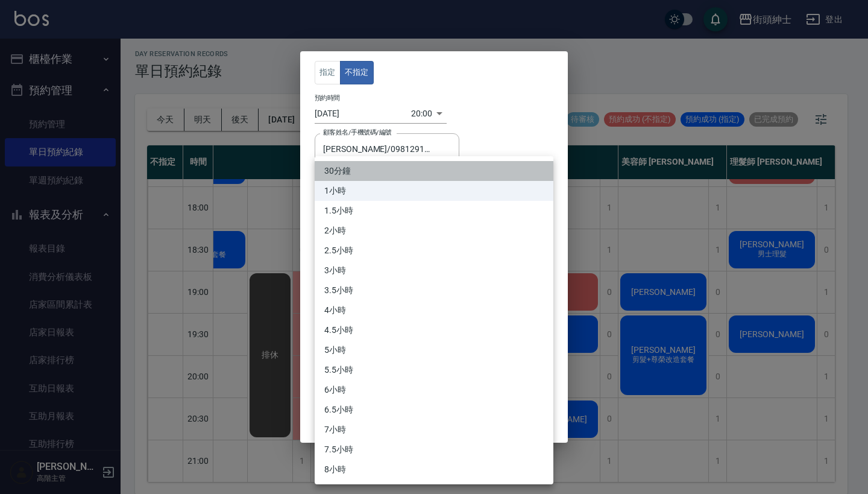
click at [394, 175] on li "30分鐘" at bounding box center [434, 171] width 239 height 20
type input "1"
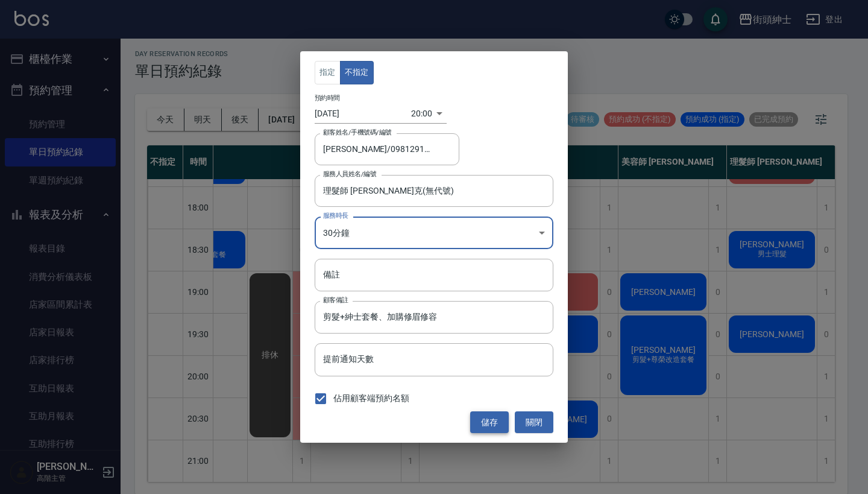
click at [493, 417] on button "儲存" at bounding box center [489, 422] width 39 height 22
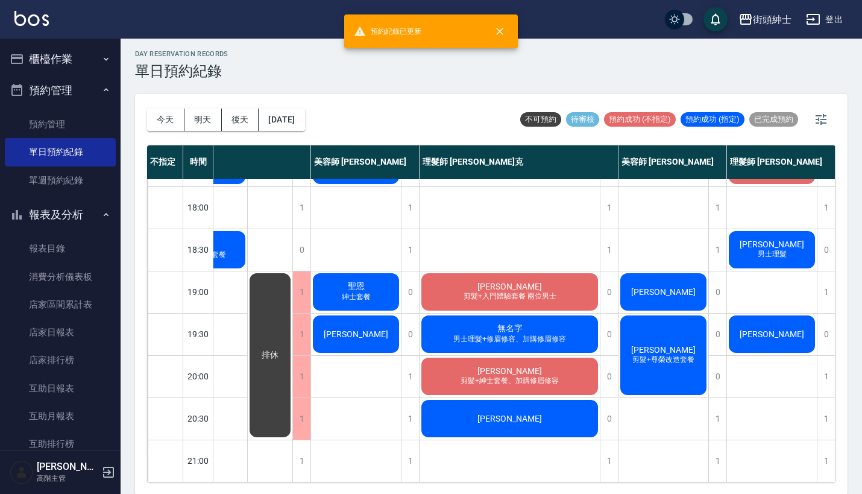
click at [524, 376] on span "剪髮+紳士套餐、加購修眉修容" at bounding box center [509, 381] width 103 height 10
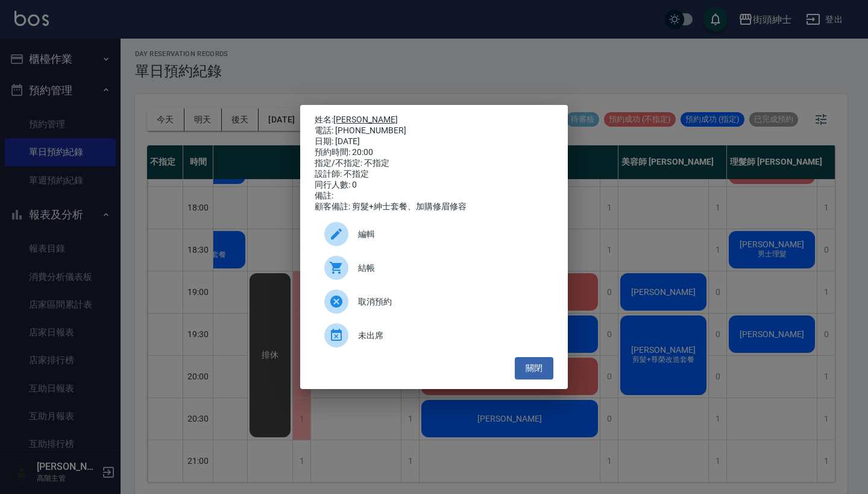
drag, startPoint x: 385, startPoint y: 132, endPoint x: 338, endPoint y: 112, distance: 51.6
click at [338, 115] on div "姓名: [PERSON_NAME] 電話: [PHONE_NUMBER] 日期: [DATE] 預約時間: 20:00 指定/不指定: 不指定 設計師: 不指…" at bounding box center [434, 164] width 239 height 98
copy div "姓名: [PERSON_NAME] 電話: [PHONE_NUMBER]"
click at [381, 55] on div "姓名: [PERSON_NAME] 電話: [PHONE_NUMBER] 日期: [DATE] 預約時間: 20:00 指定/不指定: 不指定 設計師: 不指…" at bounding box center [434, 247] width 868 height 494
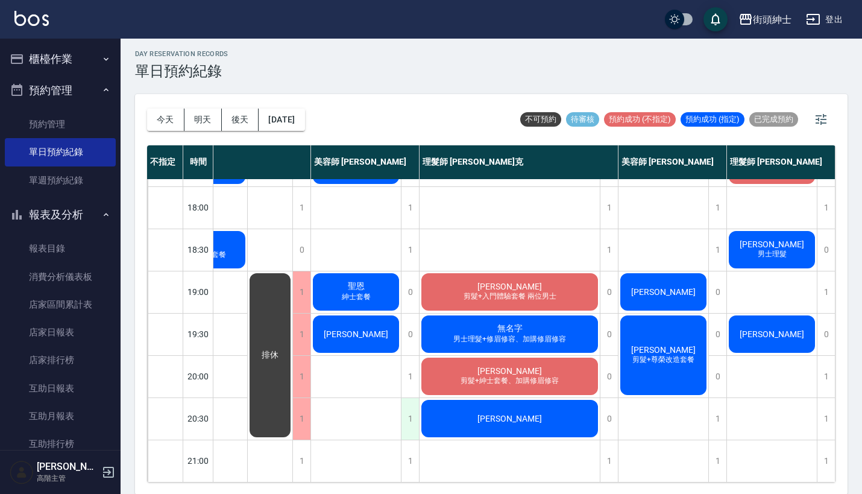
click at [412, 401] on div "1" at bounding box center [410, 419] width 18 height 42
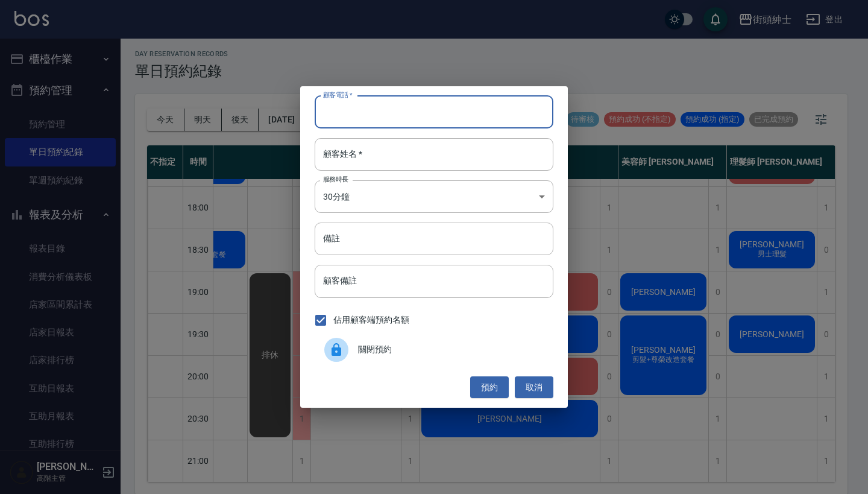
paste input "[PERSON_NAME] 電話: [PHONE_NUMBER]"
type input "[PERSON_NAME] 電話: [PHONE_NUMBER]"
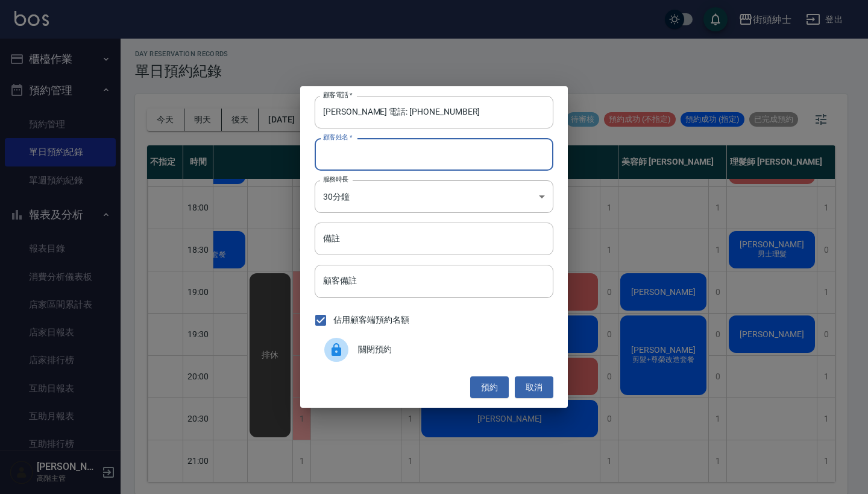
paste input "[PERSON_NAME] 電話: [PHONE_NUMBER]"
type input "[PERSON_NAME] 電話: [PHONE_NUMBER]"
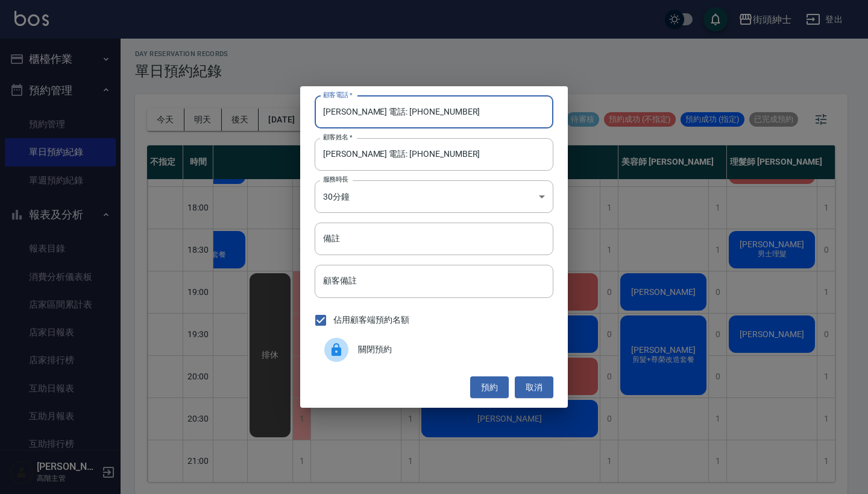
drag, startPoint x: 372, startPoint y: 112, endPoint x: 352, endPoint y: 109, distance: 20.2
click at [352, 109] on input "[PERSON_NAME] 電話: [PHONE_NUMBER]" at bounding box center [434, 112] width 239 height 33
type input "0981291288"
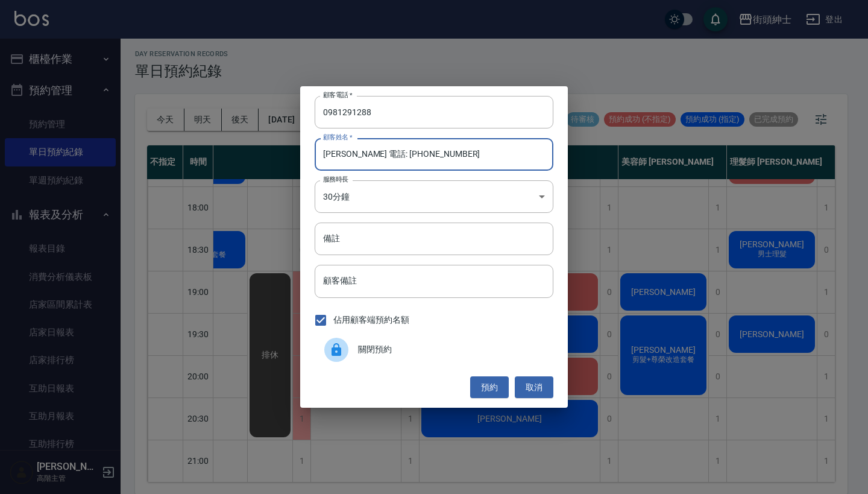
drag, startPoint x: 481, startPoint y: 157, endPoint x: 349, endPoint y: 155, distance: 131.5
click at [349, 154] on input "[PERSON_NAME] 電話: [PHONE_NUMBER]" at bounding box center [434, 154] width 239 height 33
type input "[PERSON_NAME]"
click at [370, 250] on input "備註" at bounding box center [434, 239] width 239 height 33
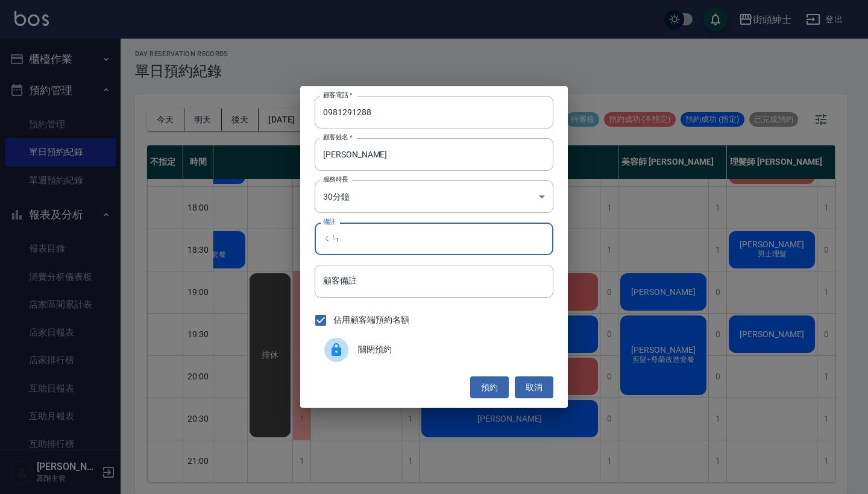
type input "ㄑ"
type input "紳士加修容"
click at [481, 380] on button "預約" at bounding box center [489, 387] width 39 height 22
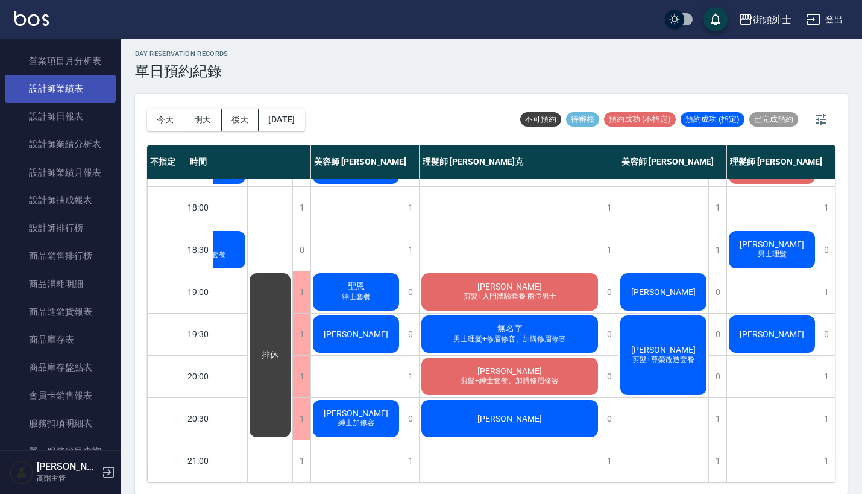
scroll to position [551, 0]
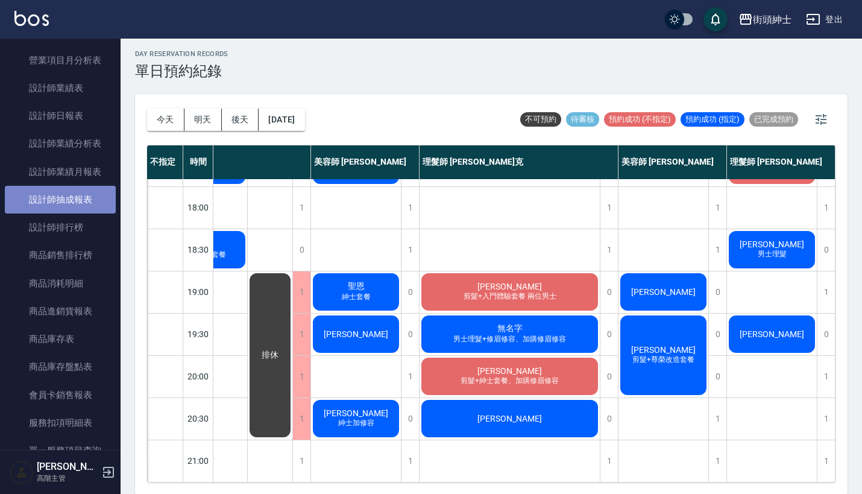
click at [89, 198] on link "設計師抽成報表" at bounding box center [60, 200] width 111 height 28
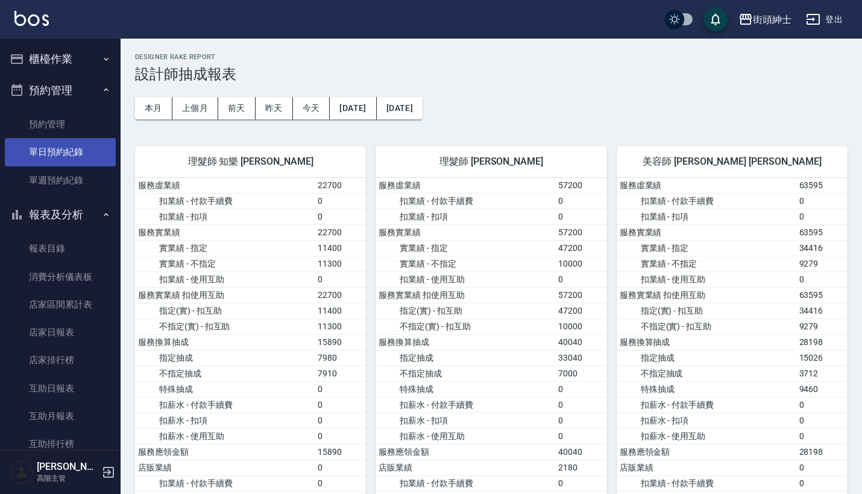
click at [74, 148] on link "單日預約紀錄" at bounding box center [60, 152] width 111 height 28
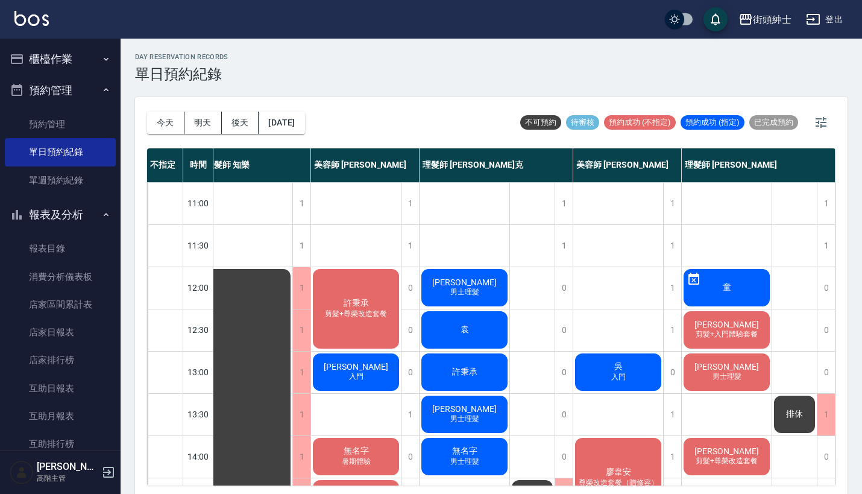
scroll to position [-1, 0]
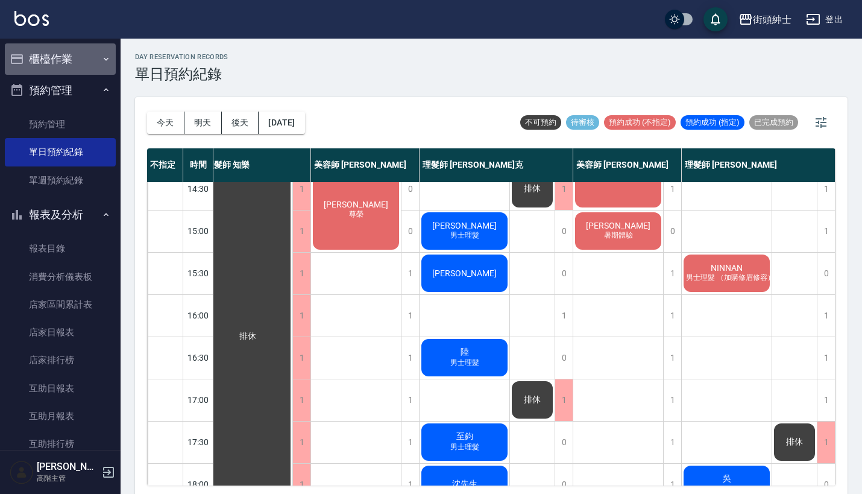
click at [80, 54] on button "櫃檯作業" at bounding box center [60, 58] width 111 height 31
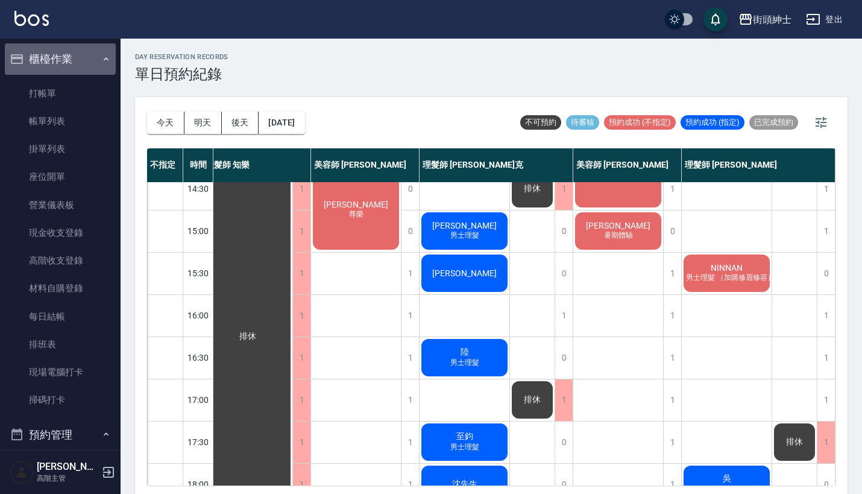
click at [80, 54] on button "櫃檯作業" at bounding box center [60, 58] width 111 height 31
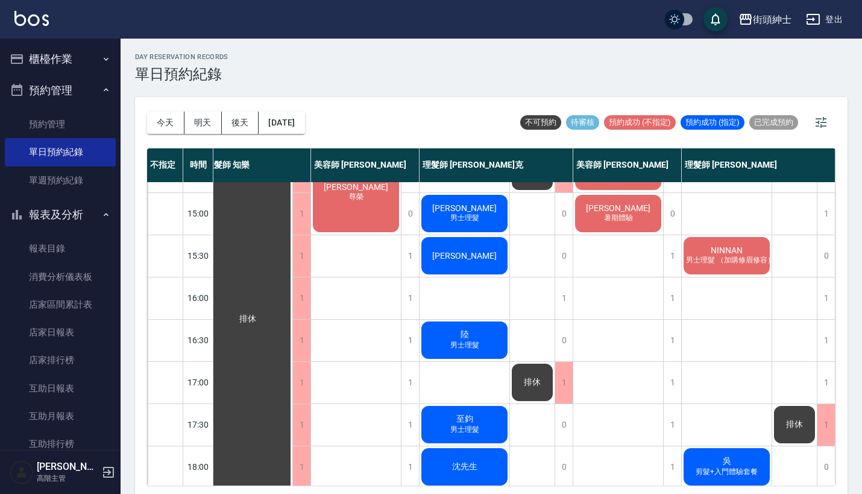
click at [83, 95] on button "預約管理" at bounding box center [60, 90] width 111 height 31
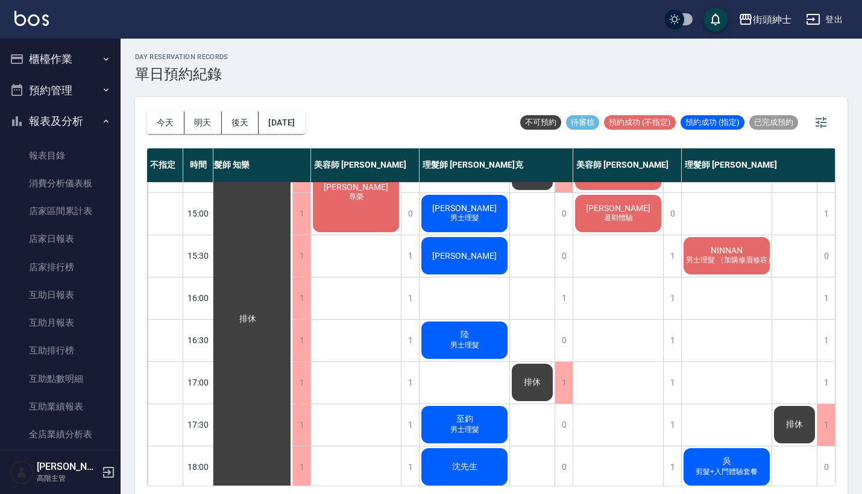
click at [90, 120] on button "報表及分析" at bounding box center [60, 121] width 111 height 31
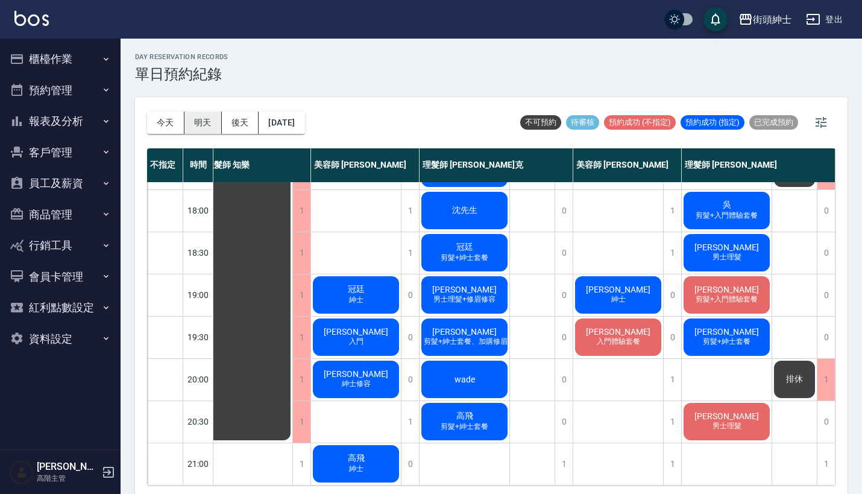
scroll to position [593, 17]
click at [209, 118] on button "明天" at bounding box center [203, 123] width 37 height 22
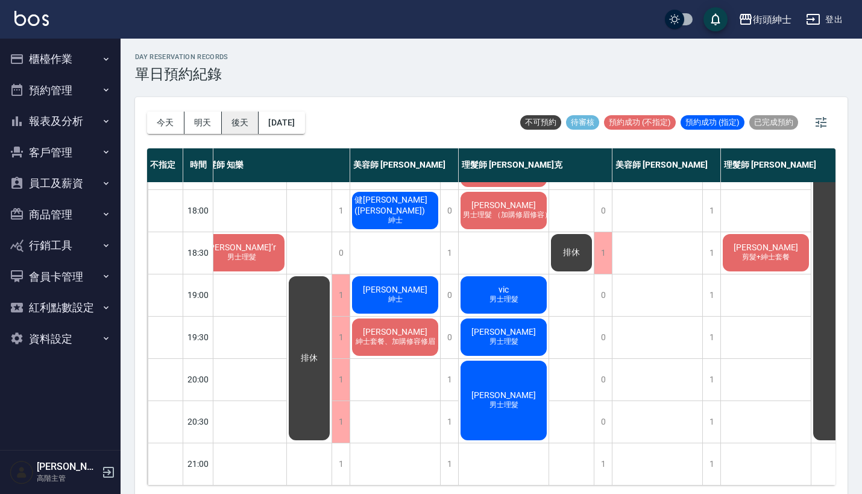
scroll to position [593, 17]
click at [245, 121] on button "後天" at bounding box center [240, 123] width 37 height 22
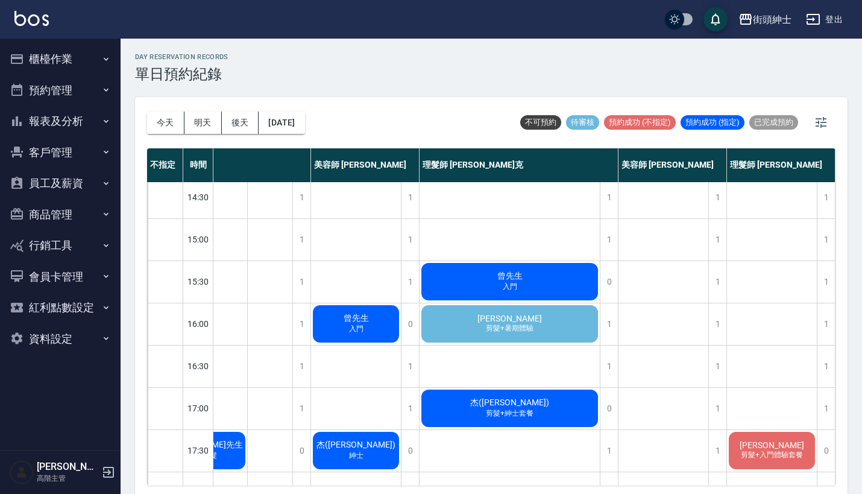
scroll to position [315, 62]
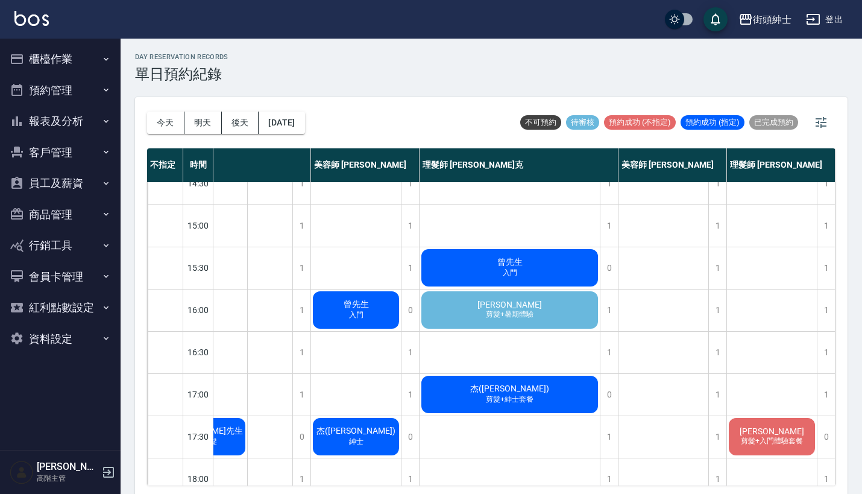
click at [512, 294] on div "[PERSON_NAME] 剪髮+暑期體驗" at bounding box center [510, 309] width 180 height 41
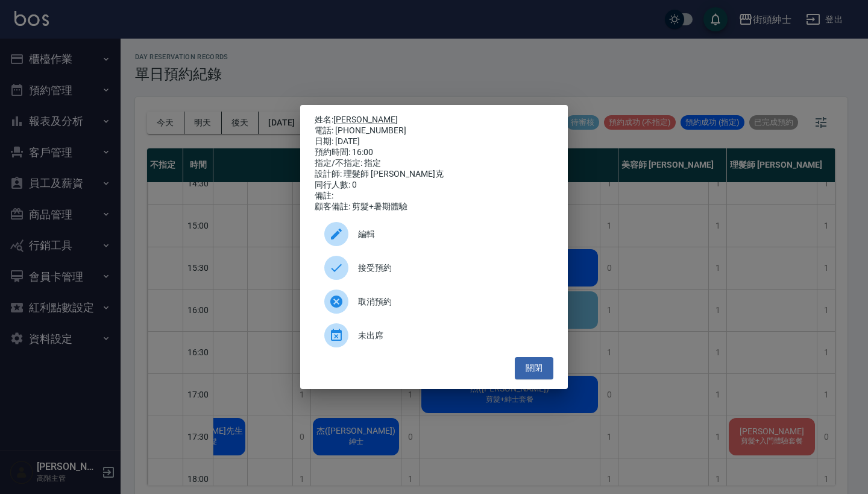
click at [445, 274] on span "接受預約" at bounding box center [451, 268] width 186 height 13
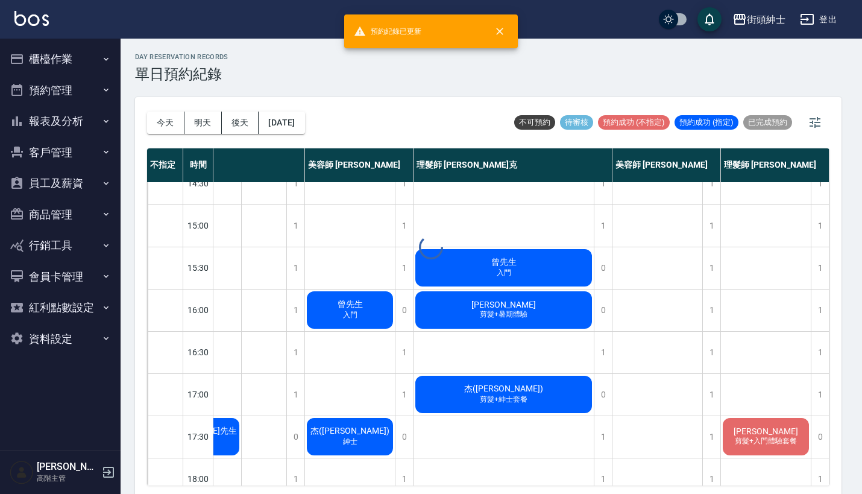
scroll to position [315, 56]
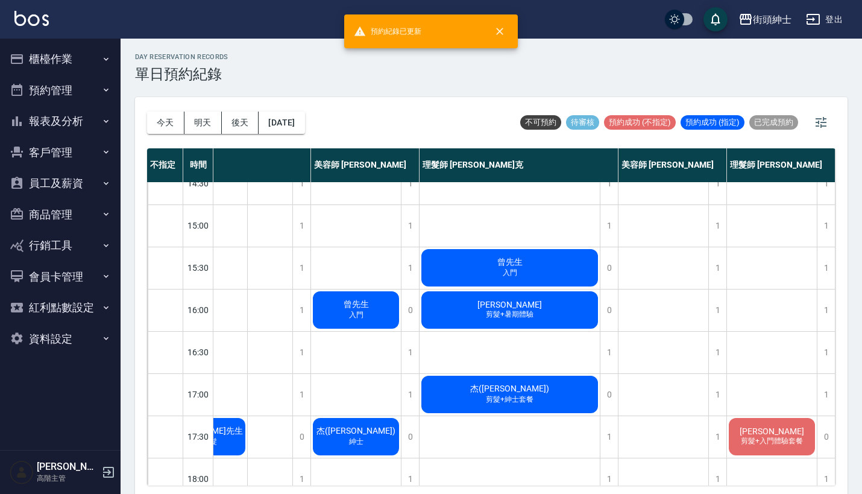
click at [71, 346] on button "資料設定" at bounding box center [60, 338] width 111 height 31
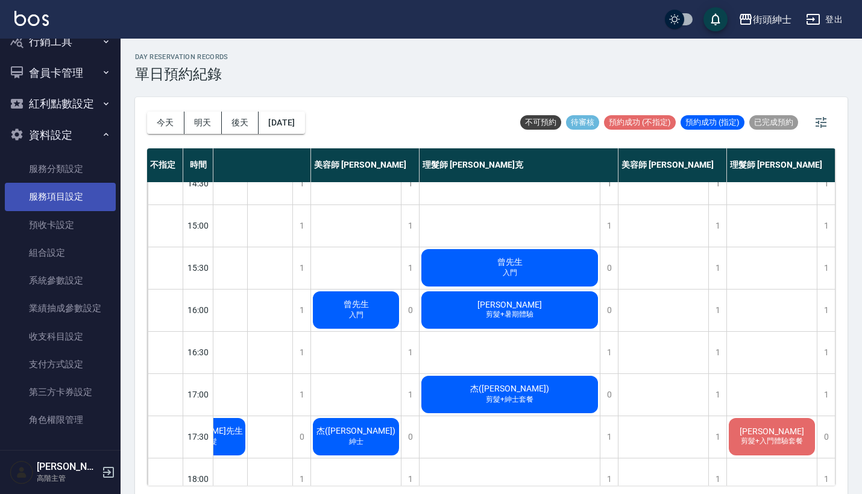
scroll to position [203, 0]
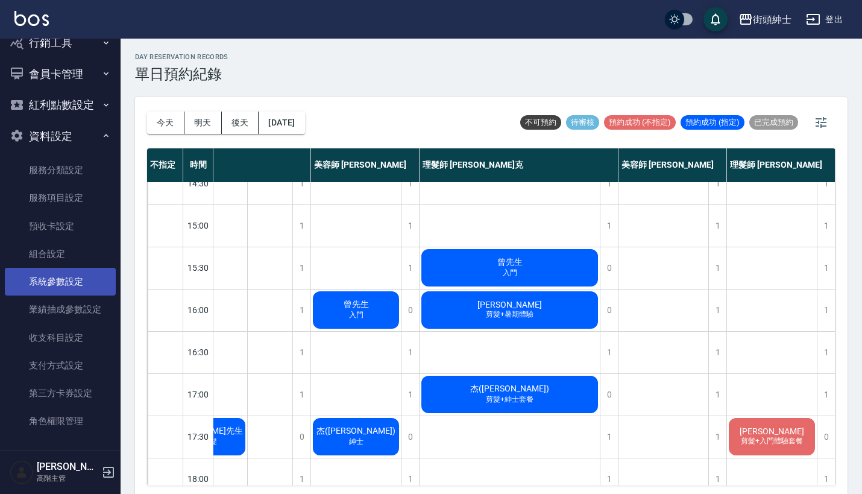
click at [83, 270] on link "系統參數設定" at bounding box center [60, 282] width 111 height 28
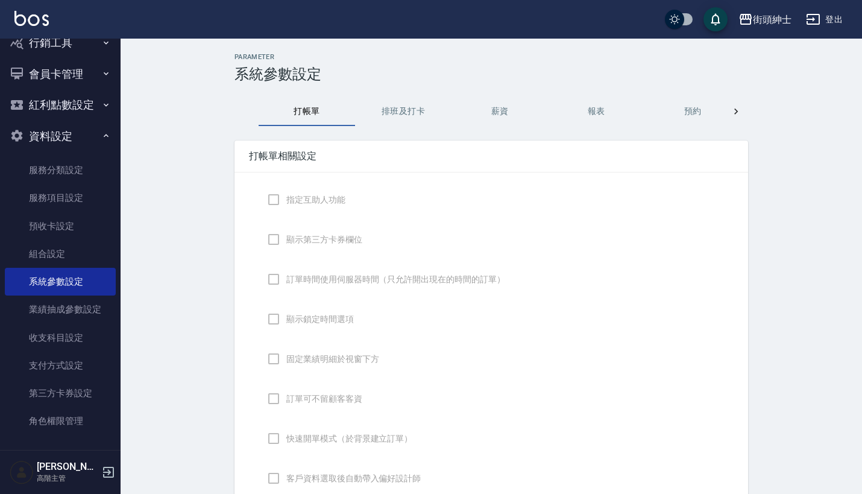
checkbox input "true"
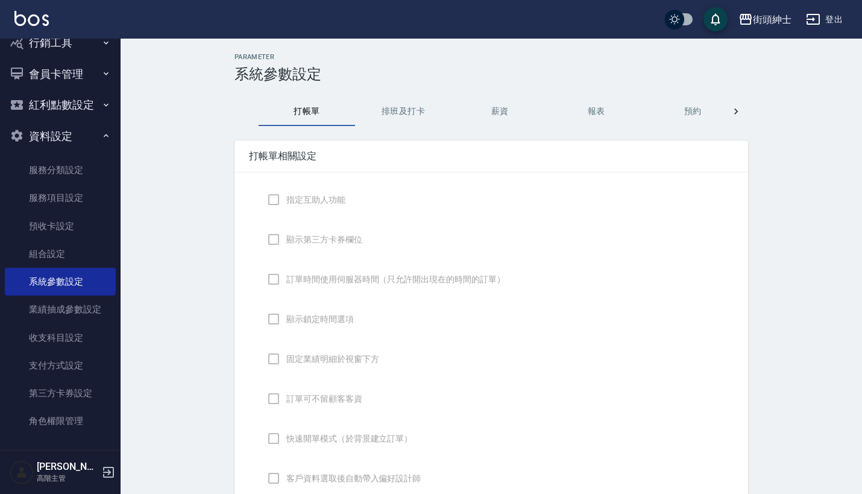
checkbox input "false"
type input "DESIGNATE"
checkbox input "true"
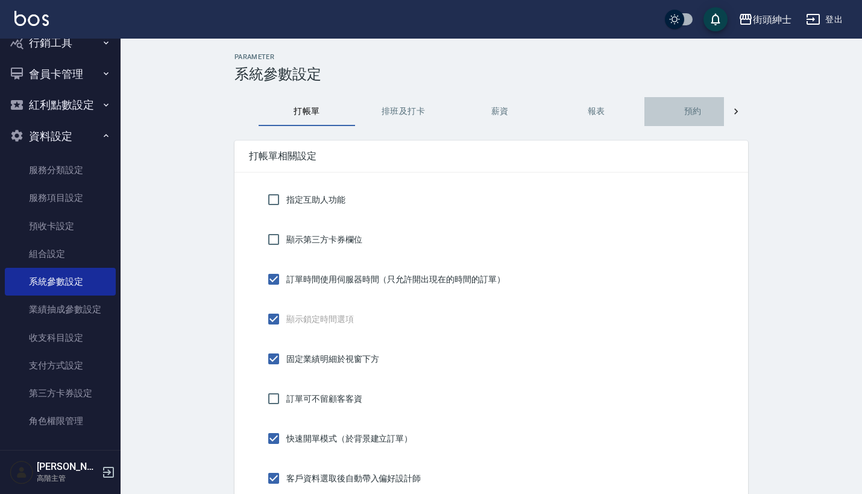
click at [692, 108] on button "預約" at bounding box center [693, 111] width 96 height 29
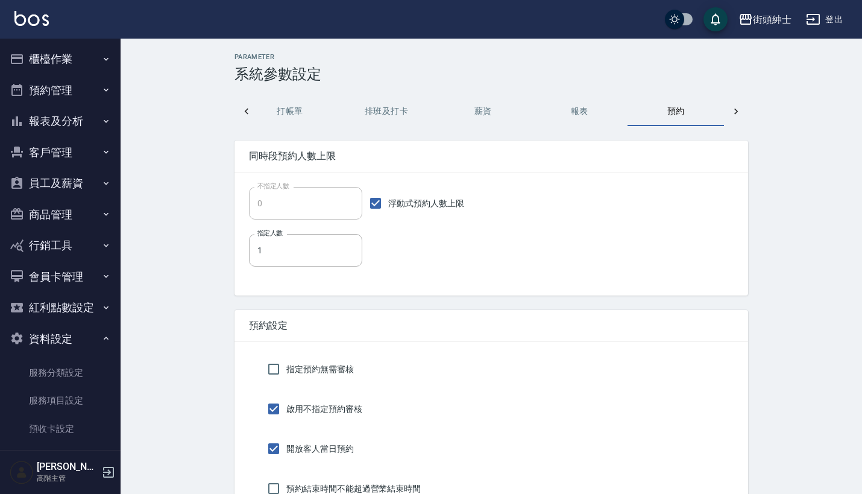
scroll to position [-1, 0]
click at [69, 92] on button "預約管理" at bounding box center [60, 90] width 111 height 31
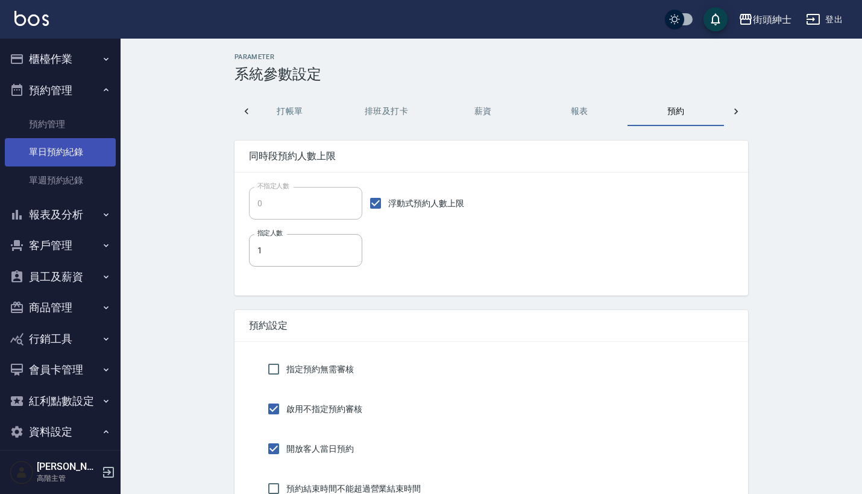
click at [79, 143] on link "單日預約紀錄" at bounding box center [60, 152] width 111 height 28
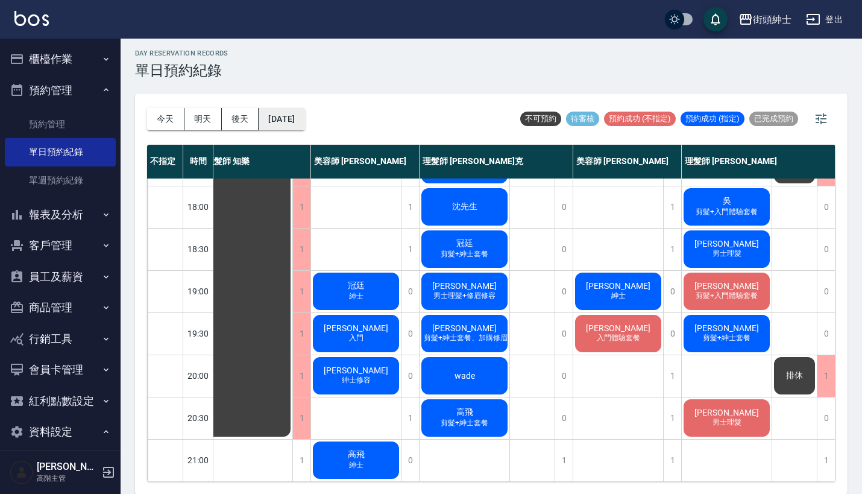
scroll to position [3, 0]
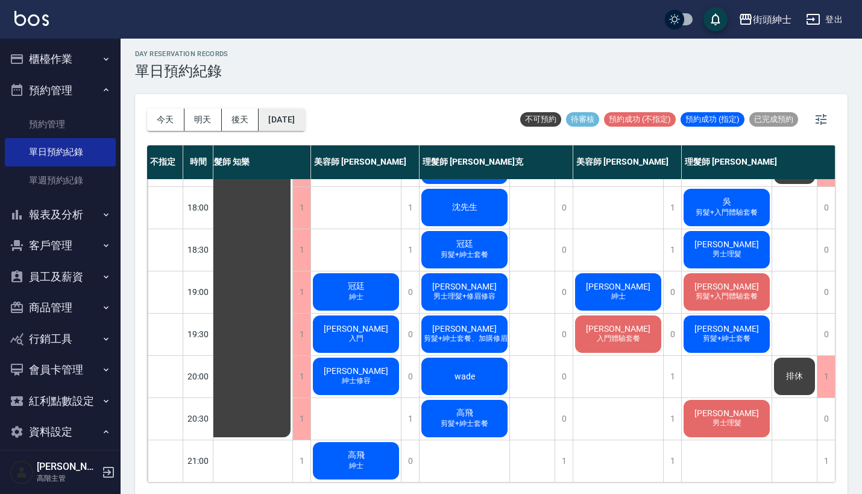
click at [301, 114] on button "[DATE]" at bounding box center [282, 120] width 46 height 22
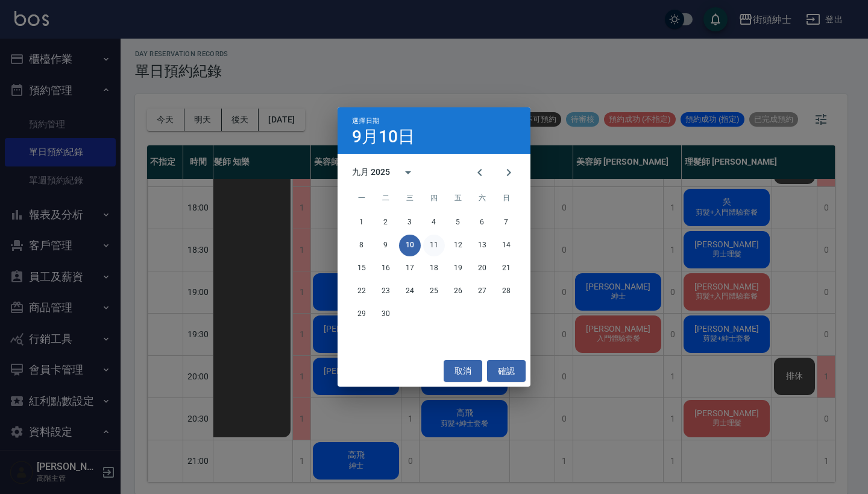
click at [431, 241] on button "11" at bounding box center [434, 246] width 22 height 22
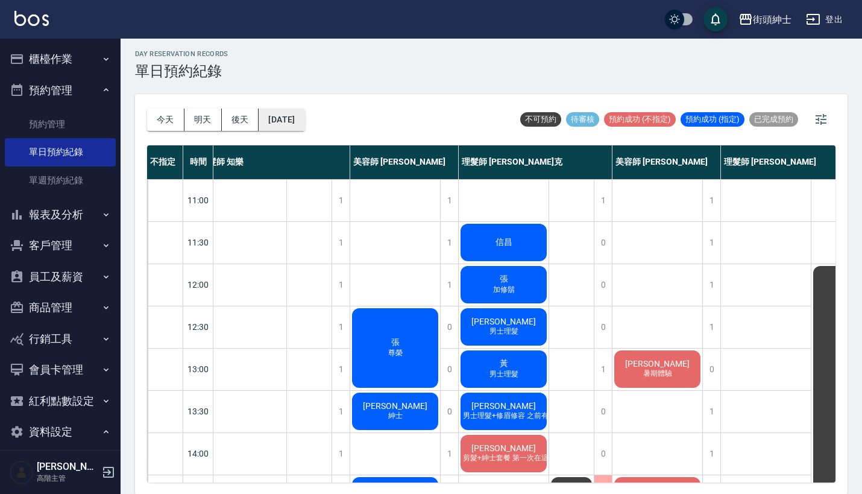
scroll to position [0, 17]
click at [305, 116] on button "[DATE]" at bounding box center [282, 120] width 46 height 22
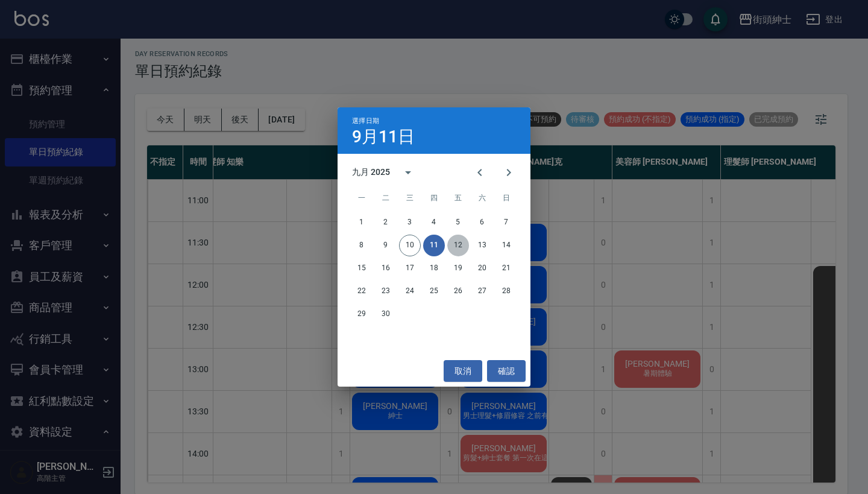
click at [457, 241] on button "12" at bounding box center [459, 246] width 22 height 22
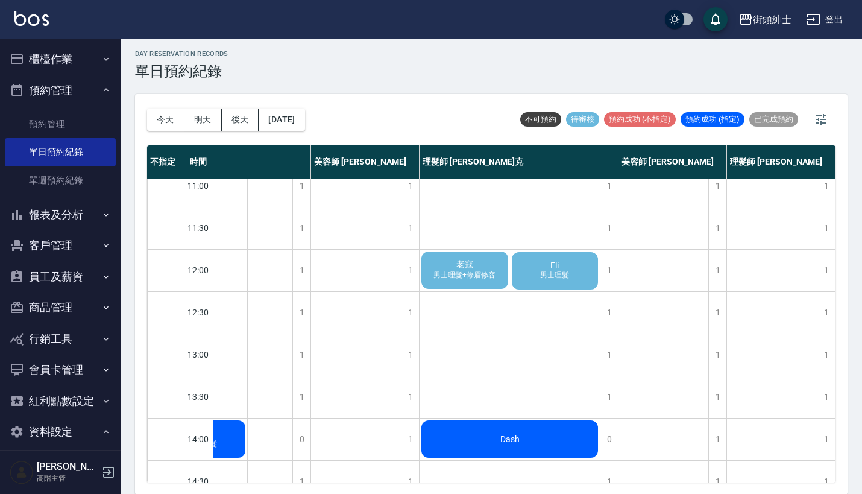
click at [459, 274] on span "男士理髮+修眉修容" at bounding box center [464, 275] width 67 height 10
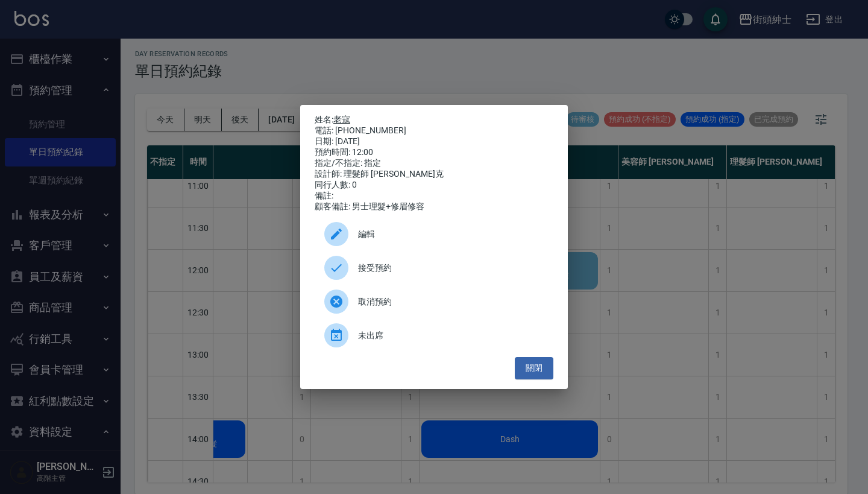
click at [346, 115] on link "老寇" at bounding box center [342, 120] width 17 height 10
click at [684, 223] on div "姓名: 老寇 電話: [PHONE_NUMBER] 日期: [DATE] 預約時間: 12:00 指定/不指定: 指定 設計師: 理髮師 [PERSON_NA…" at bounding box center [434, 247] width 868 height 494
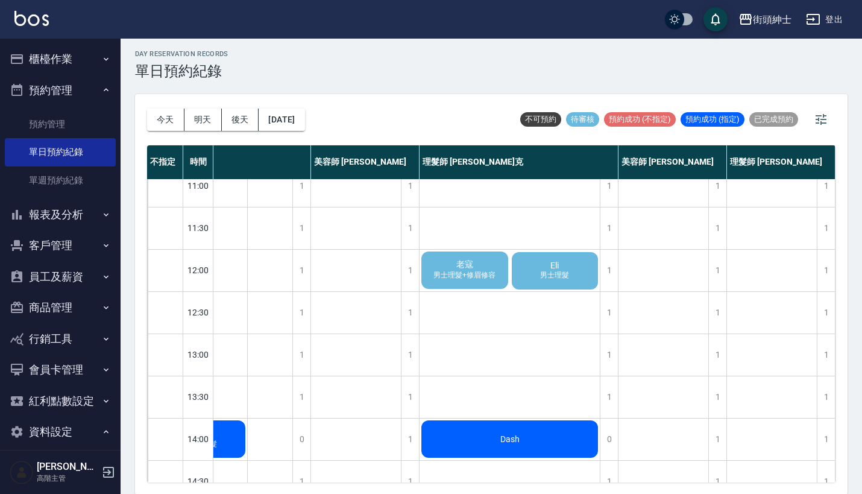
click at [560, 278] on span "男士理髮" at bounding box center [555, 275] width 34 height 10
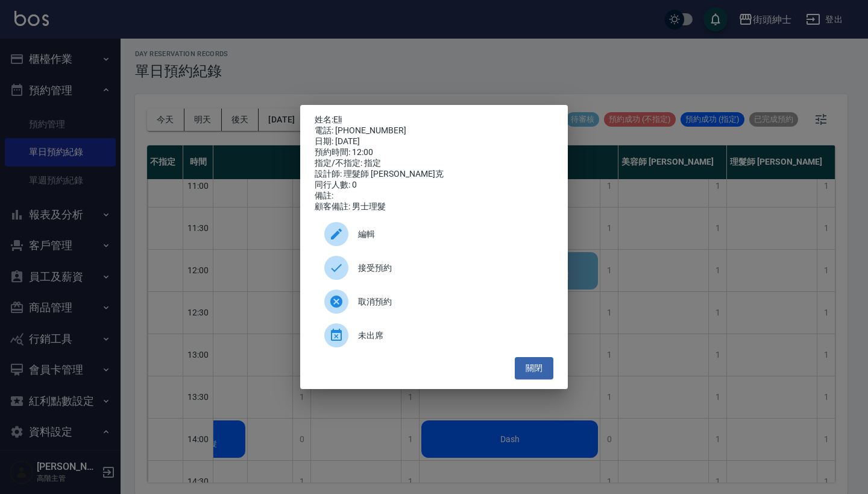
click at [341, 125] on div "電話: [PHONE_NUMBER]" at bounding box center [434, 130] width 239 height 11
click at [340, 115] on link "Eli" at bounding box center [338, 120] width 8 height 10
click at [428, 92] on div "姓名: Eli 電話: [PHONE_NUMBER] 日期: [DATE] 預約時間: 12:00 指定/不指定: 指定 設計師: 理髮師 [PERSON_N…" at bounding box center [434, 247] width 868 height 494
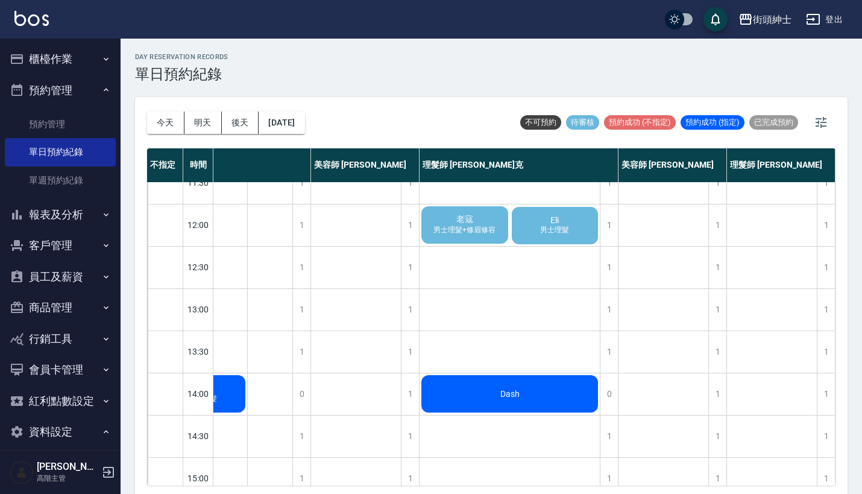
click at [501, 233] on div "老寇 男士理髮+修眉修容" at bounding box center [465, 224] width 90 height 41
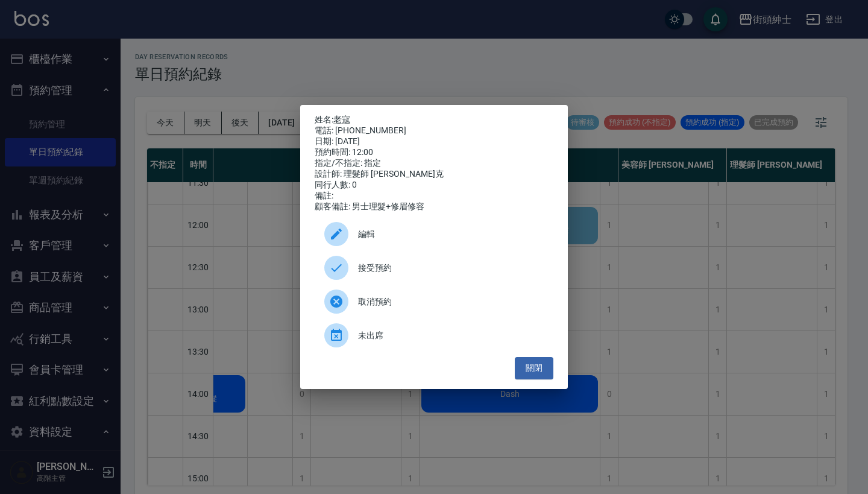
click at [537, 69] on div "姓名: 老寇 電話: [PHONE_NUMBER] 日期: [DATE] 預約時間: 12:00 指定/不指定: 指定 設計師: 理髮師 [PERSON_NA…" at bounding box center [434, 247] width 868 height 494
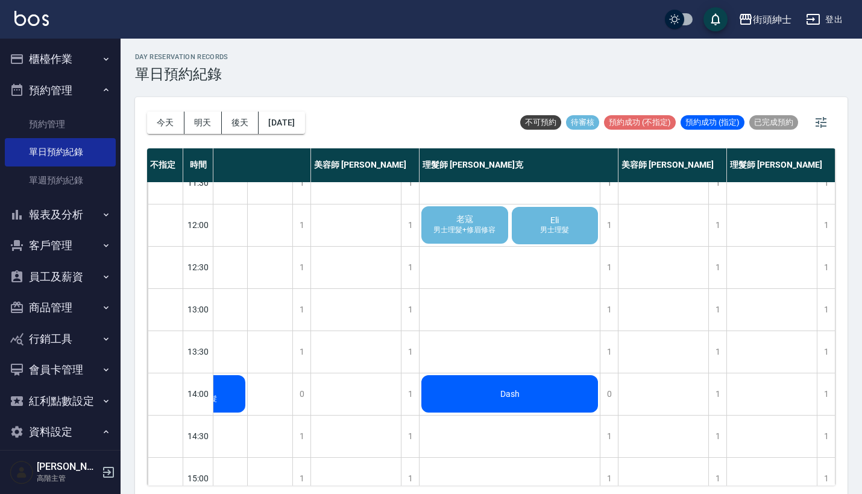
click at [489, 221] on div "老寇 男士理髮+修眉修容" at bounding box center [465, 224] width 90 height 41
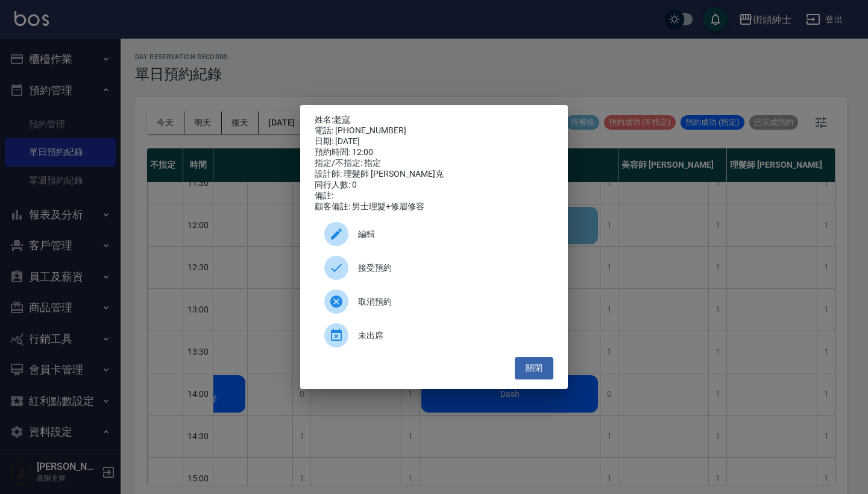
click at [580, 49] on div "姓名: 老寇 電話: [PHONE_NUMBER] 日期: [DATE] 預約時間: 12:00 指定/不指定: 指定 設計師: 理髮師 [PERSON_NA…" at bounding box center [434, 247] width 868 height 494
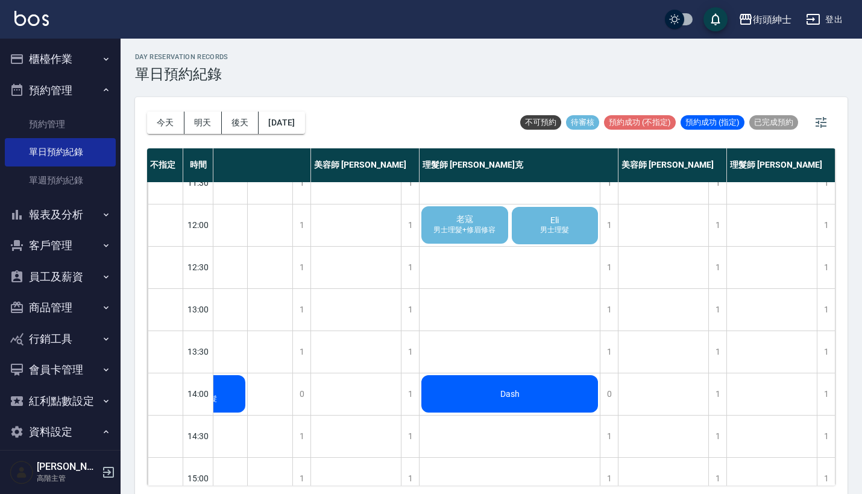
click at [461, 215] on span "老寇" at bounding box center [465, 219] width 22 height 11
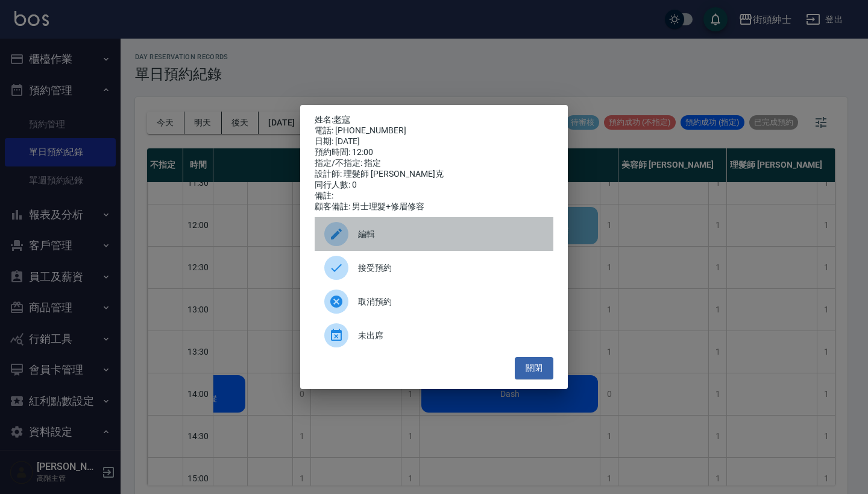
click at [403, 227] on div "編輯" at bounding box center [434, 234] width 239 height 34
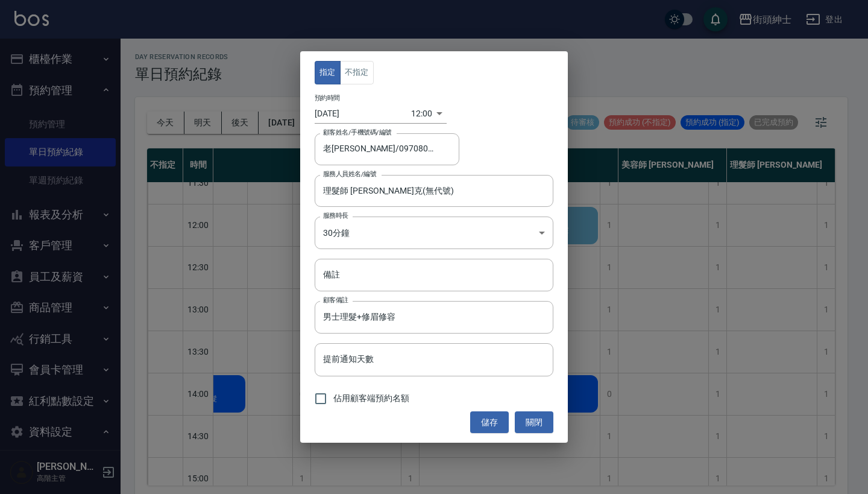
click at [421, 124] on div "指定 不指定 預約時間 [DATE] 12:00 1757649600000 顧客姓名/手機號碼/編號 老[PERSON_NAME]/0970808499 顧…" at bounding box center [434, 246] width 268 height 391
click at [416, 120] on body "街頭紳士 登出 櫃檯作業 打帳單 帳單列表 掛單列表 座位開單 營業儀表板 現金收支登錄 高階收支登錄 材料自購登錄 每日結帳 排班表 現場電腦打卡 掃碼打卡…" at bounding box center [434, 249] width 868 height 498
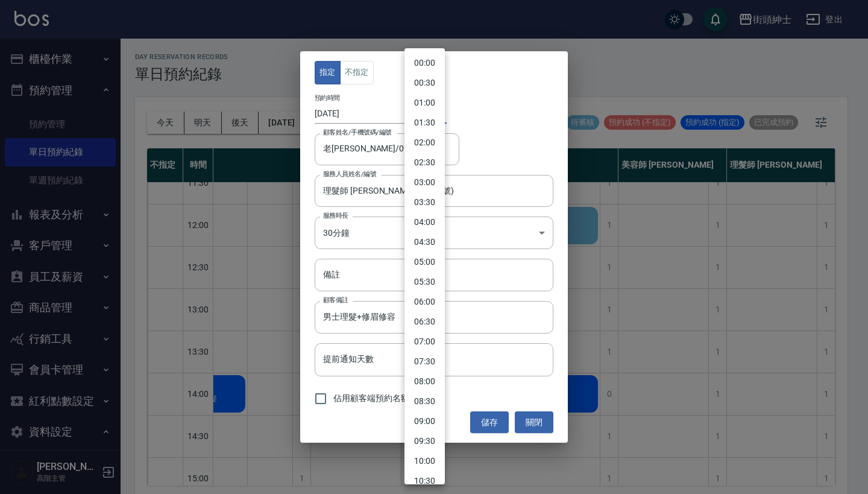
scroll to position [275, 0]
click at [418, 283] on li "12:30" at bounding box center [425, 286] width 40 height 20
type input "1757651400000"
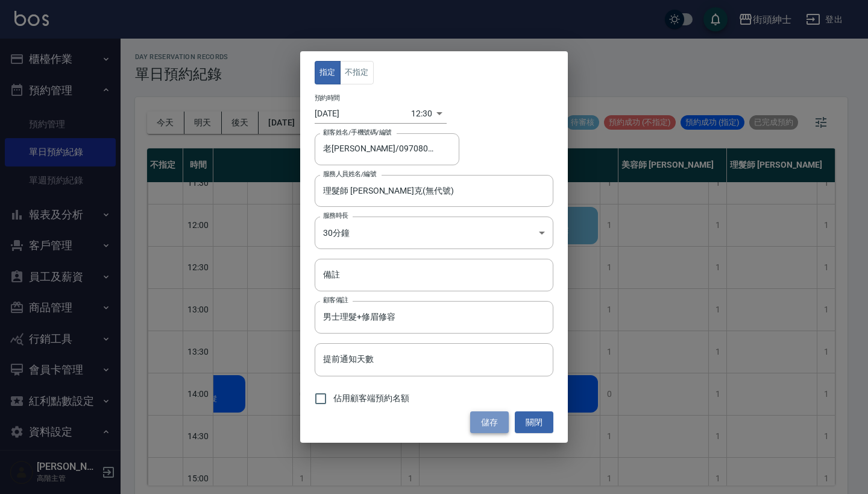
click at [481, 417] on button "儲存" at bounding box center [489, 422] width 39 height 22
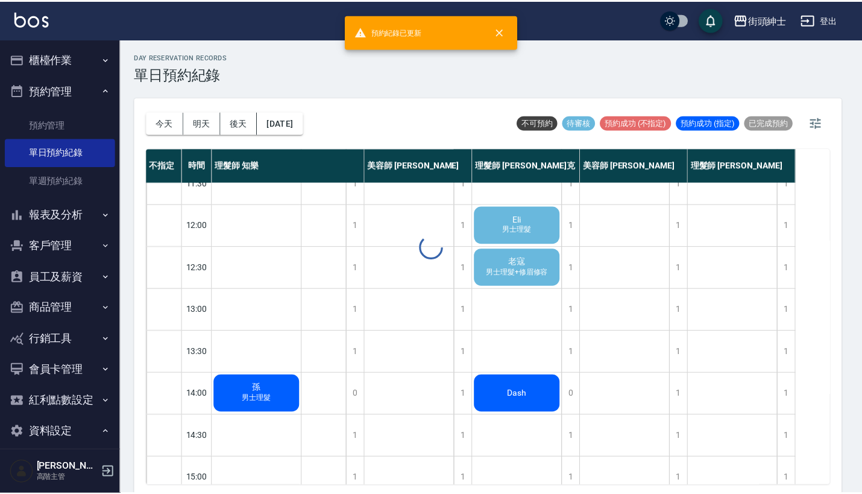
scroll to position [63, 0]
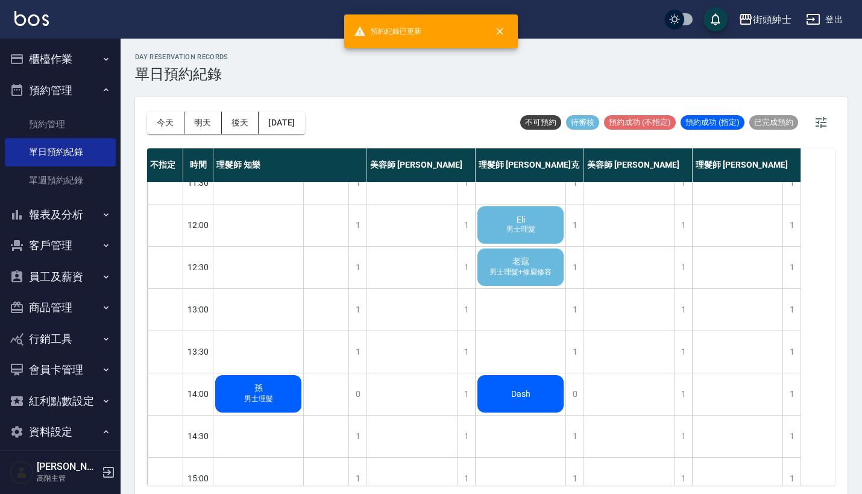
click at [508, 264] on div "老寇 男士理髮+修眉修容" at bounding box center [521, 267] width 90 height 41
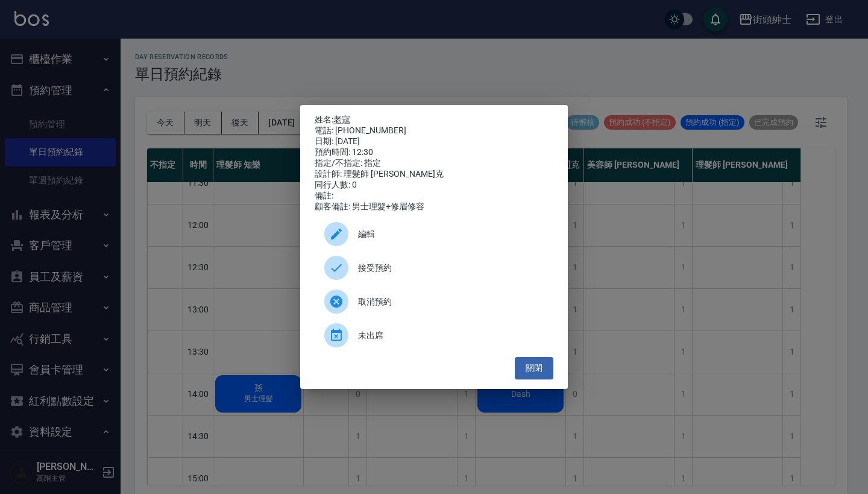
click at [427, 274] on span "接受預約" at bounding box center [451, 268] width 186 height 13
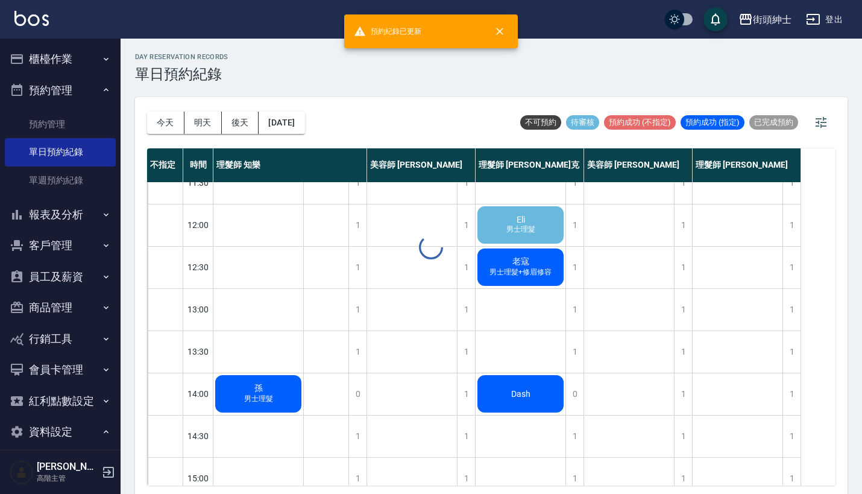
click at [514, 238] on div "day Reservation records 單日預約紀錄 [DATE] [DATE] [DATE] [DATE] 不可預約 待審核 預約成功 (不指定) …" at bounding box center [492, 268] width 742 height 459
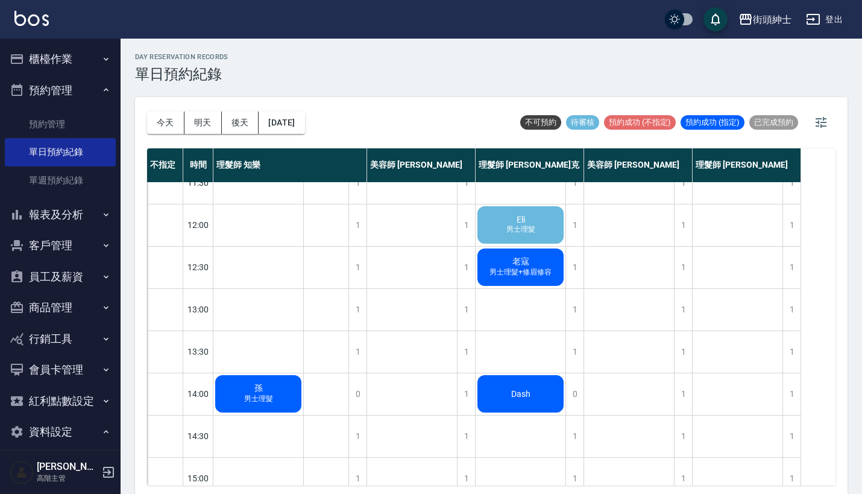
click at [513, 219] on div "Eli 男士理髮" at bounding box center [521, 224] width 90 height 41
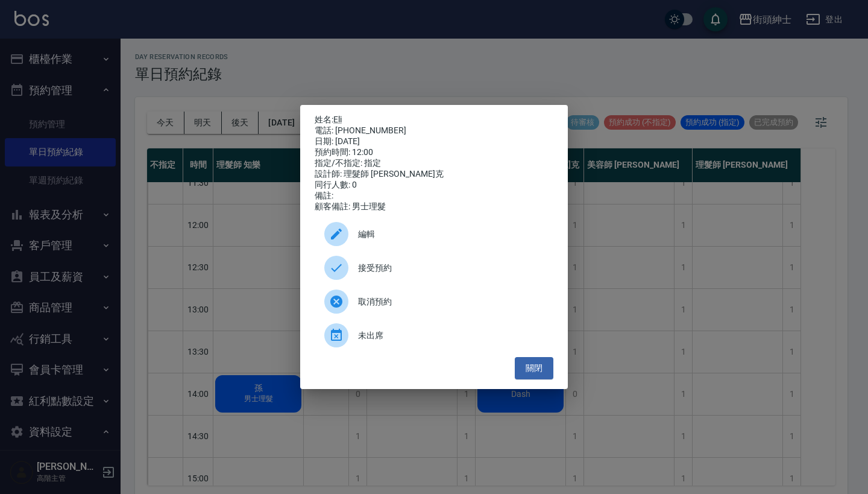
click at [418, 273] on span "接受預約" at bounding box center [451, 268] width 186 height 13
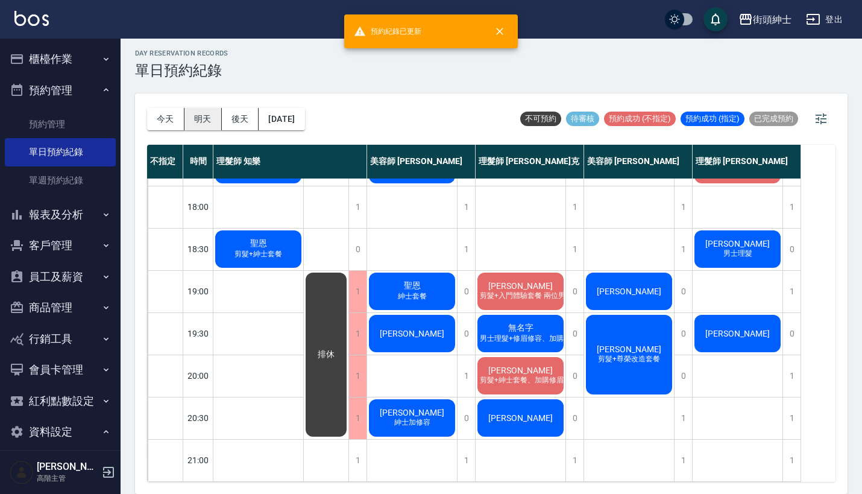
scroll to position [3, 0]
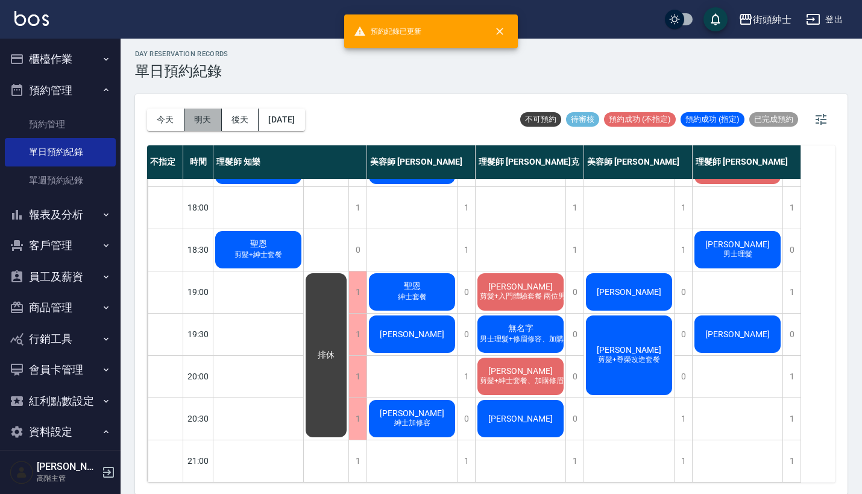
click at [203, 119] on button "明天" at bounding box center [203, 120] width 37 height 22
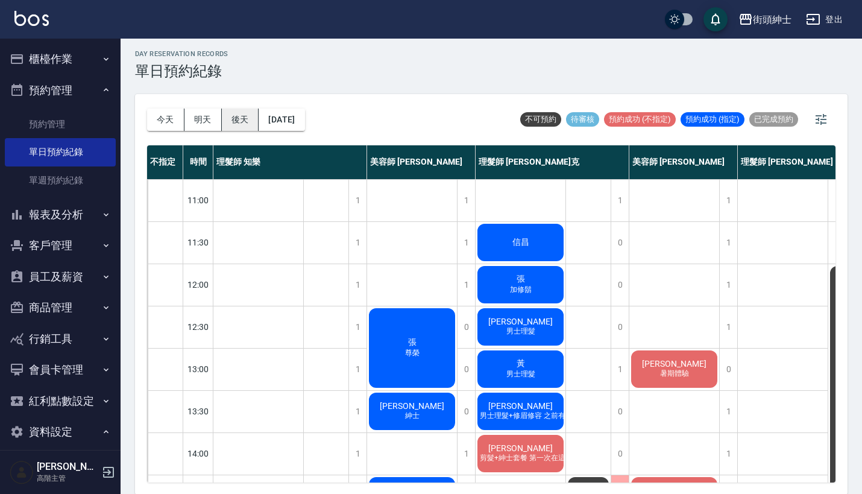
click at [235, 115] on button "後天" at bounding box center [240, 120] width 37 height 22
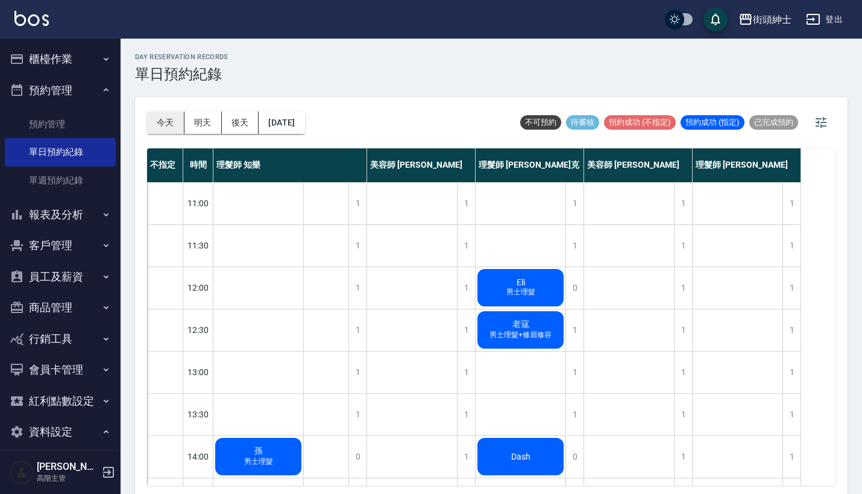
click at [157, 130] on button "今天" at bounding box center [165, 123] width 37 height 22
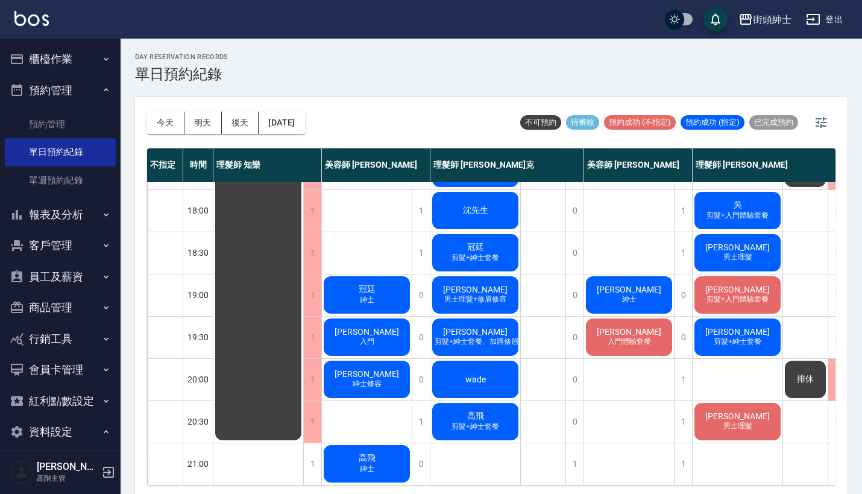
scroll to position [593, 0]
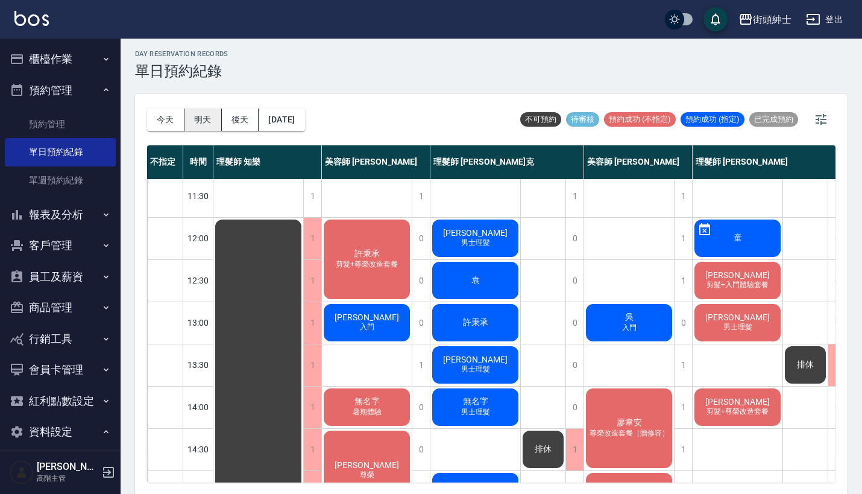
click at [205, 118] on button "明天" at bounding box center [203, 120] width 37 height 22
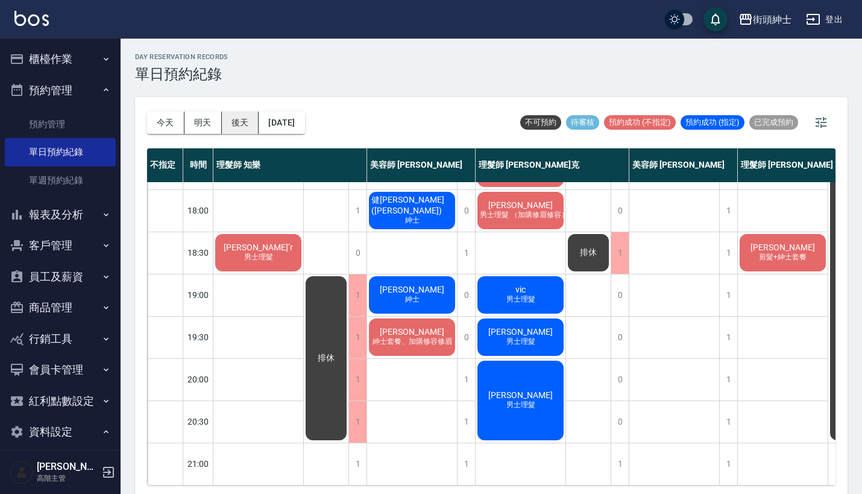
click at [245, 120] on button "後天" at bounding box center [240, 123] width 37 height 22
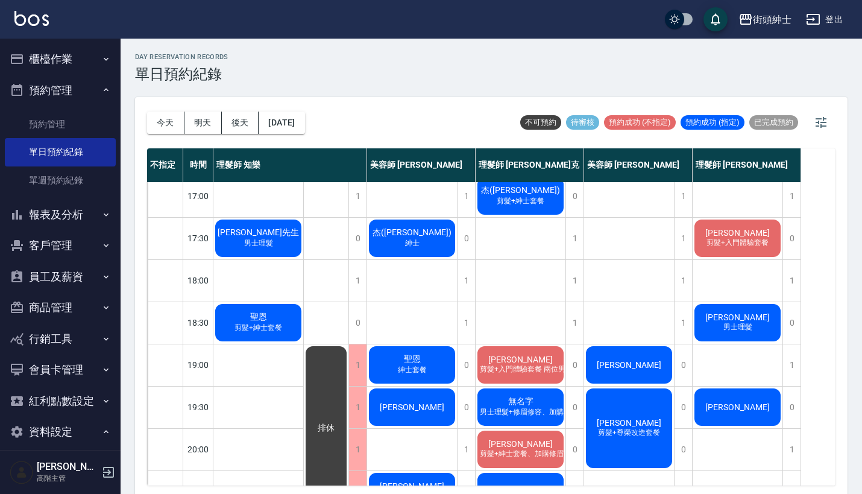
click at [173, 118] on button "今天" at bounding box center [165, 123] width 37 height 22
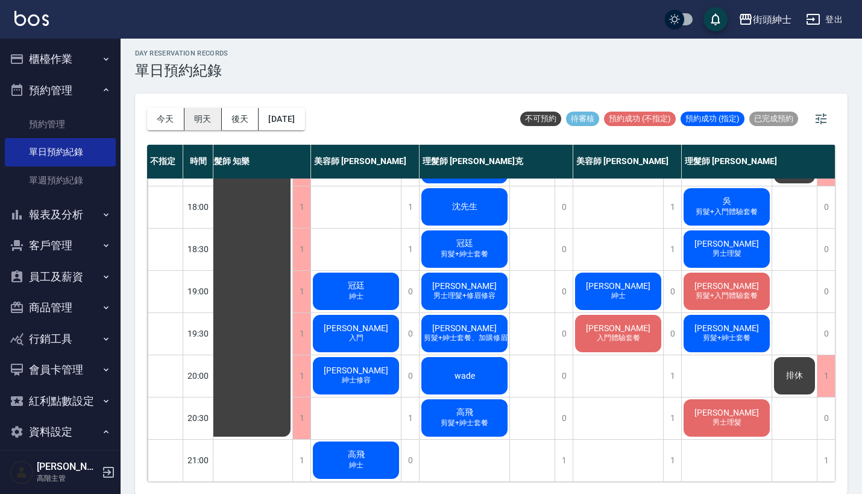
scroll to position [3, 0]
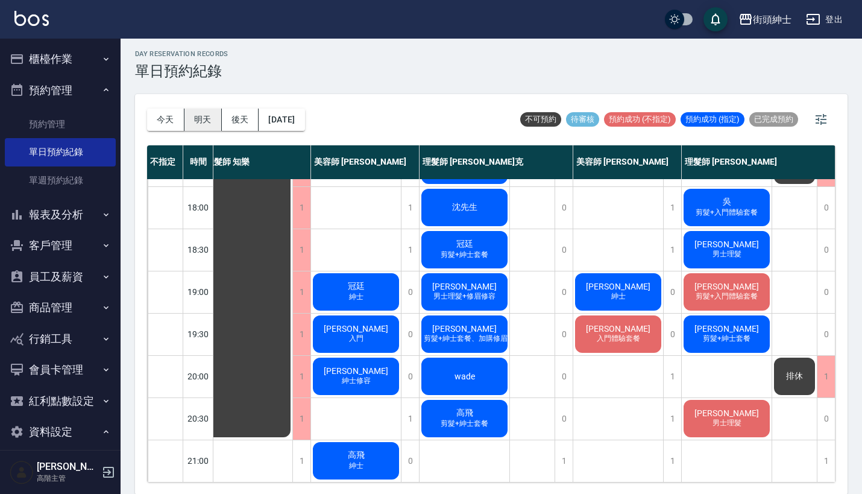
click at [210, 120] on button "明天" at bounding box center [203, 120] width 37 height 22
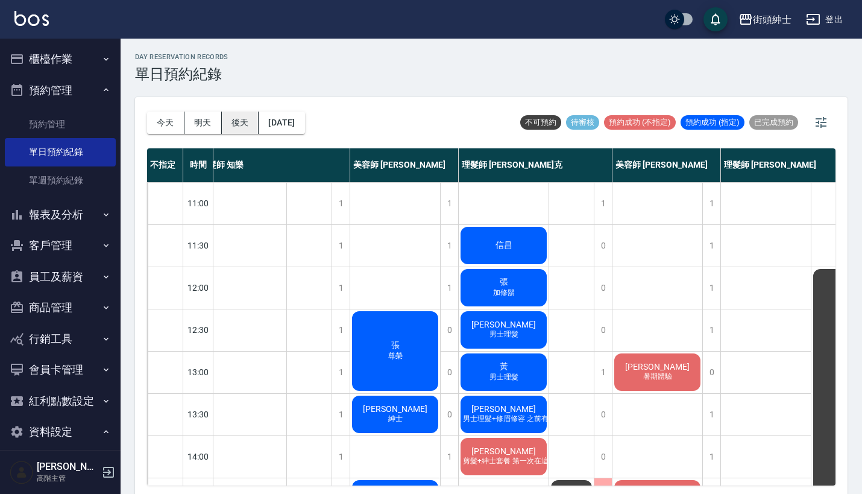
click at [244, 127] on button "後天" at bounding box center [240, 123] width 37 height 22
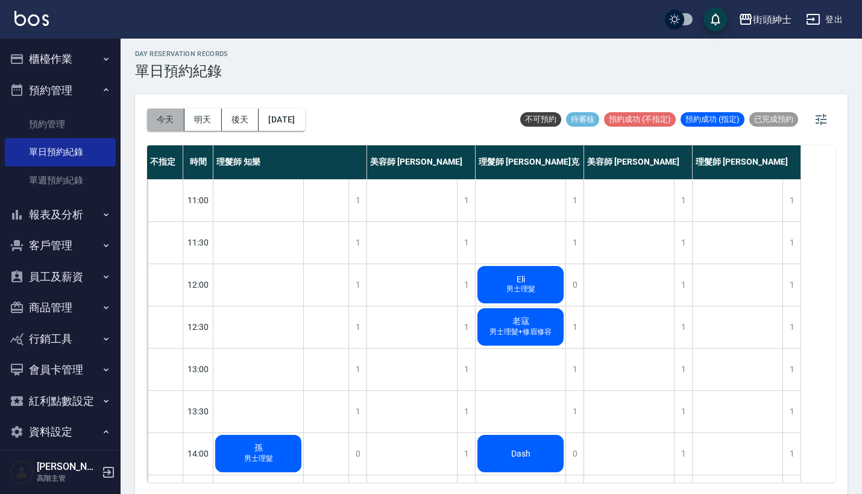
click at [160, 119] on button "今天" at bounding box center [165, 120] width 37 height 22
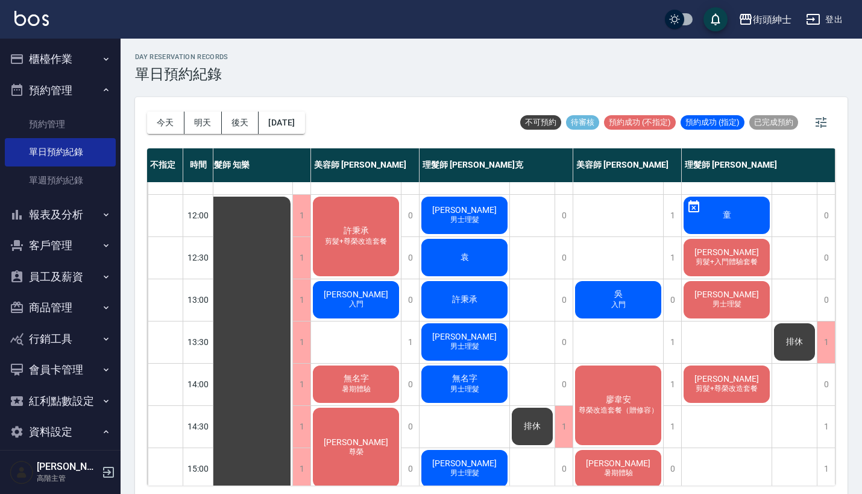
scroll to position [72, 16]
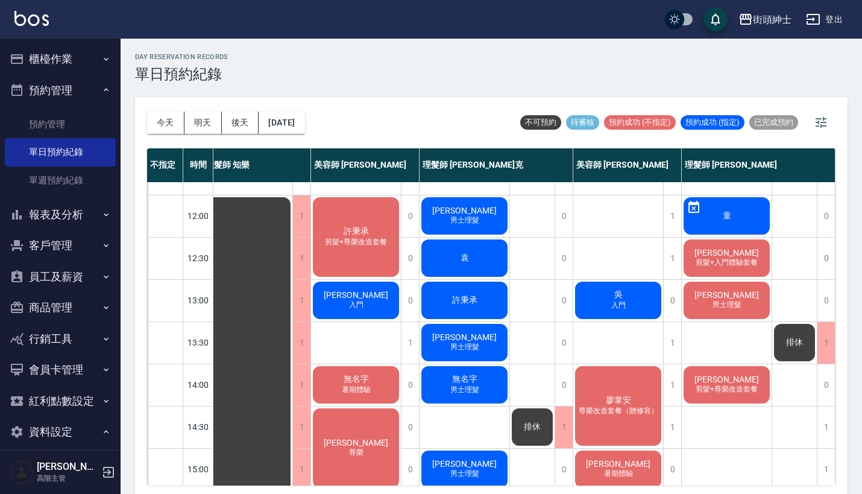
click at [341, 291] on span "[PERSON_NAME]" at bounding box center [355, 295] width 69 height 10
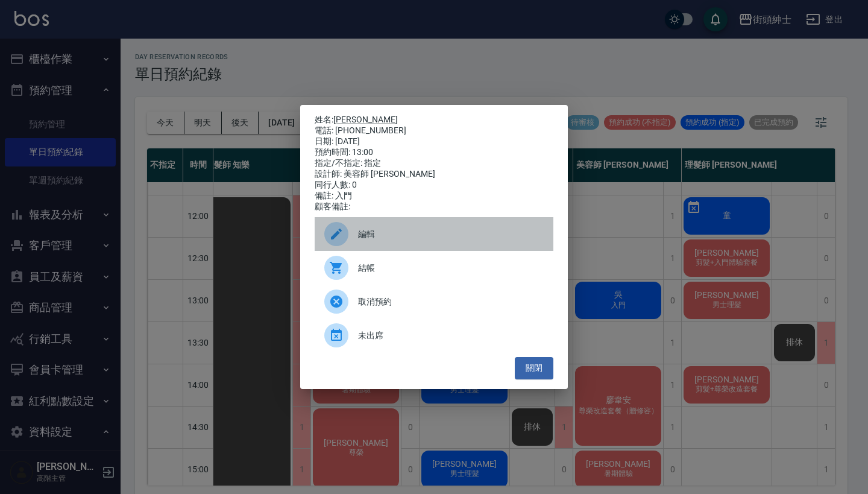
click at [443, 236] on span "編輯" at bounding box center [451, 234] width 186 height 13
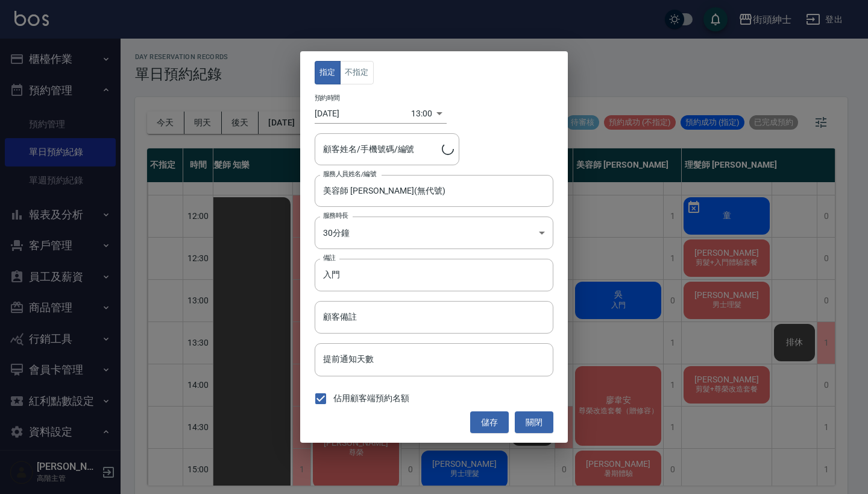
type input "[PERSON_NAME]/0916129032"
click at [388, 200] on input "美容師 [PERSON_NAME](無代號)" at bounding box center [425, 190] width 210 height 21
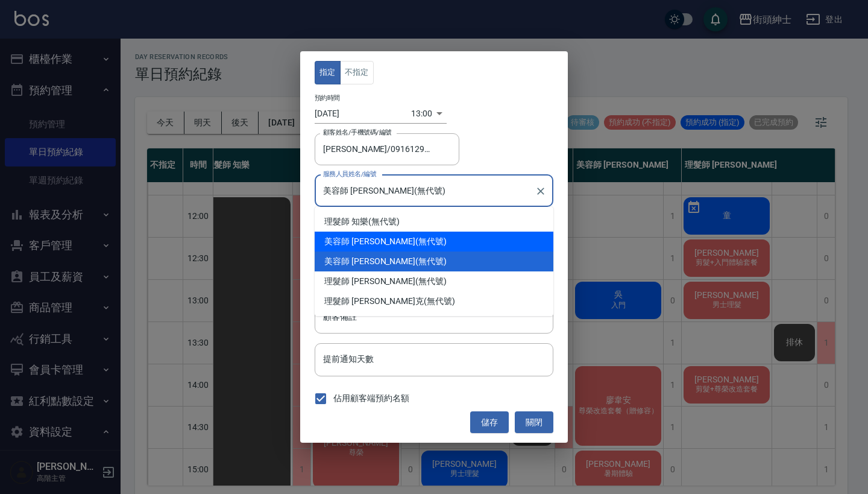
click at [400, 240] on div "美容師 [PERSON_NAME] (無代號)" at bounding box center [434, 242] width 239 height 20
type input "美容師 [PERSON_NAME](無代號)"
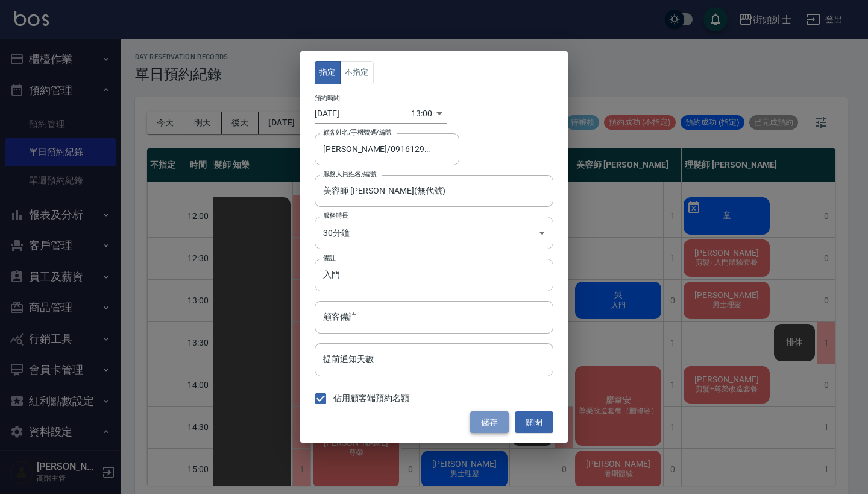
click at [490, 422] on button "儲存" at bounding box center [489, 422] width 39 height 22
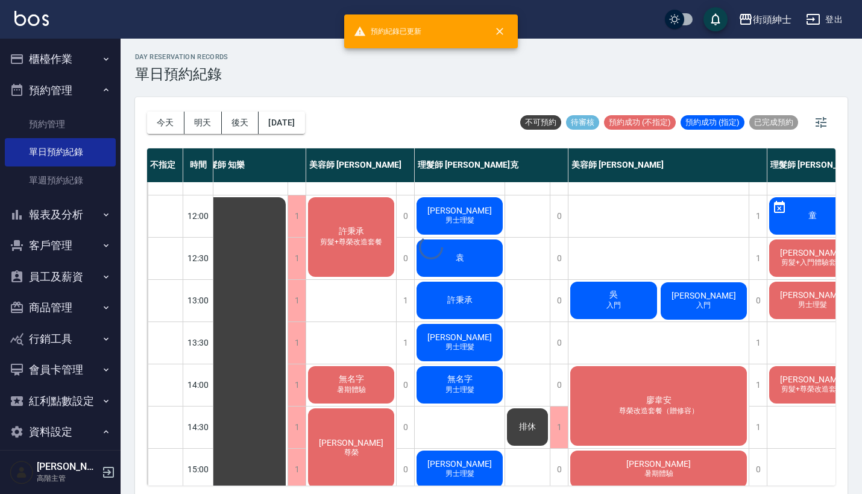
click at [621, 293] on div "[PERSON_NAME]" at bounding box center [614, 300] width 90 height 41
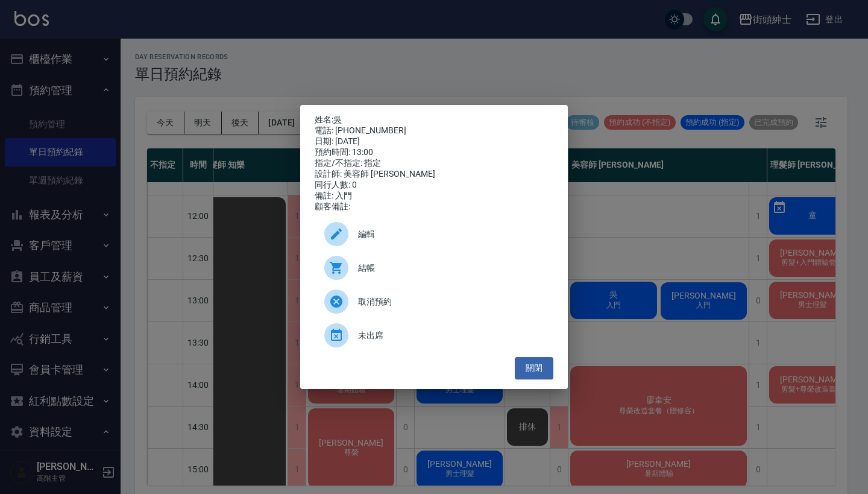
click at [598, 247] on div "姓名: 吳 電話: [PHONE_NUMBER] 日期: [DATE] 預約時間: 13:00 指定/不指定: 指定 設計師: 美容師 小戴 同行人數: 0 …" at bounding box center [434, 247] width 868 height 494
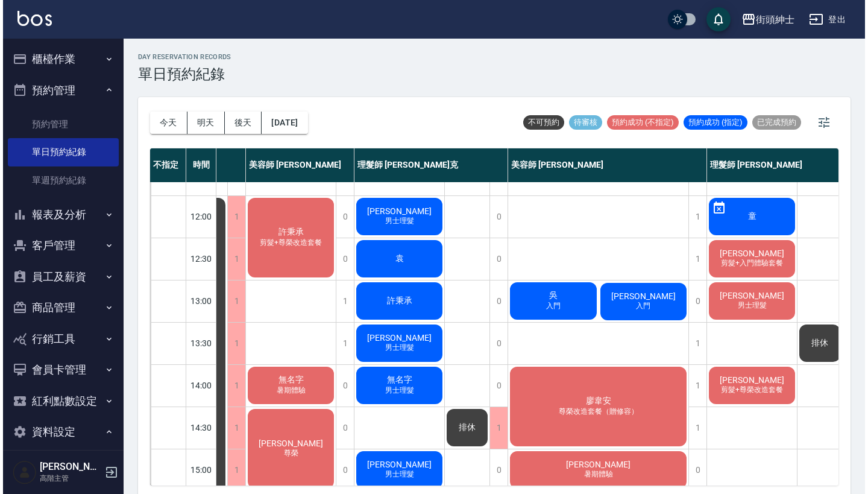
scroll to position [71, 73]
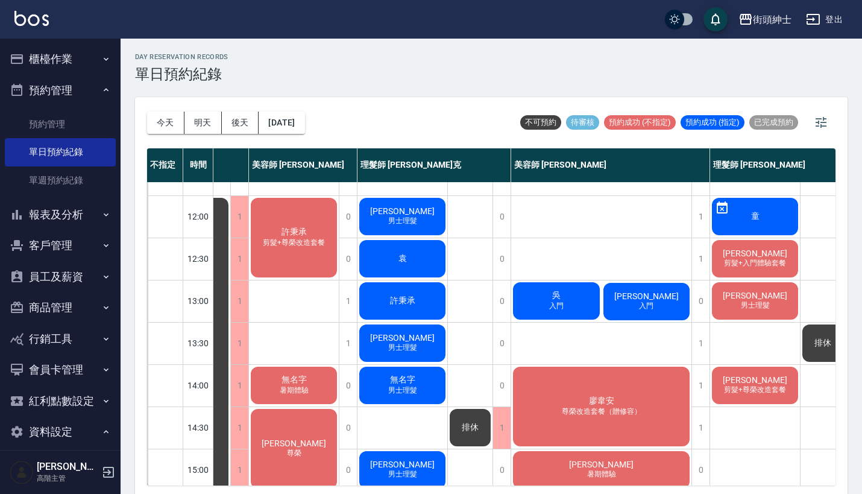
click at [556, 305] on span "入門" at bounding box center [556, 306] width 19 height 10
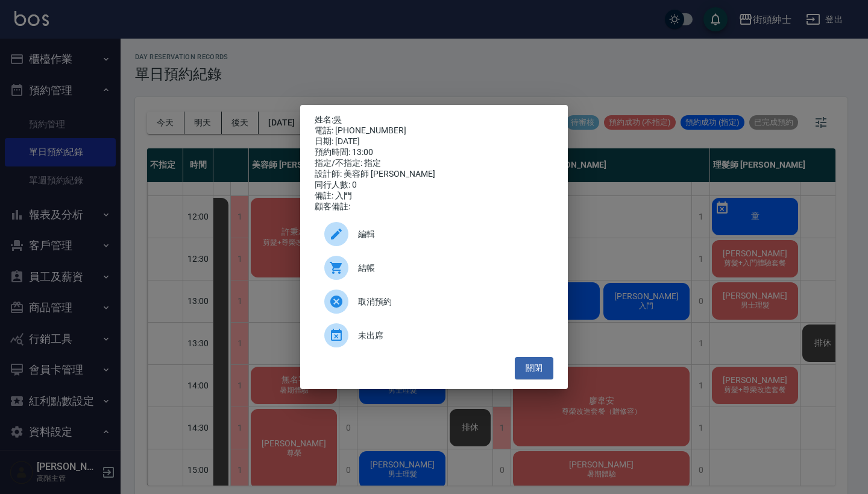
click at [471, 232] on div "編輯" at bounding box center [434, 234] width 239 height 34
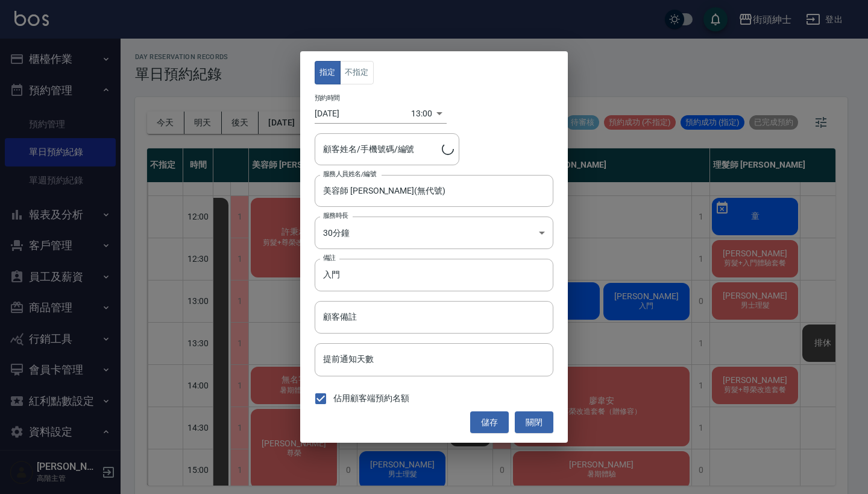
type input "[PERSON_NAME]/0978505276"
click at [368, 196] on input "美容師 [PERSON_NAME](無代號)" at bounding box center [425, 190] width 210 height 21
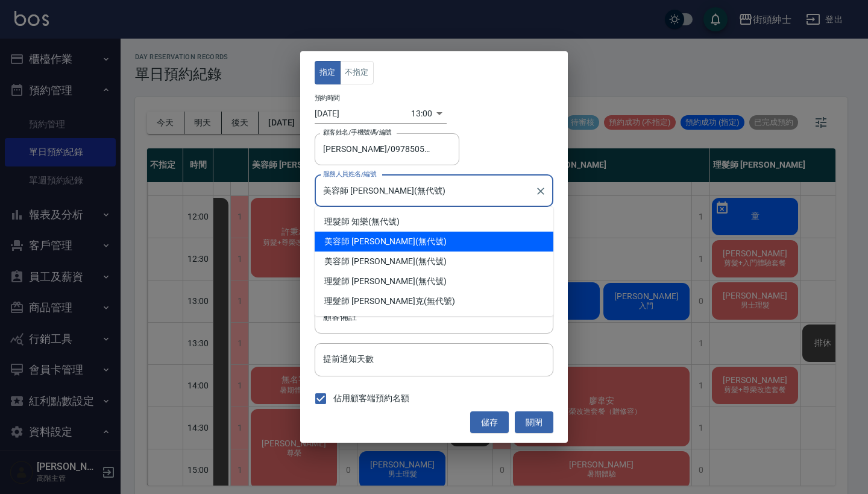
click at [375, 254] on div "美容師 [PERSON_NAME] (無代號)" at bounding box center [434, 261] width 239 height 20
type input "美容師 [PERSON_NAME](無代號)"
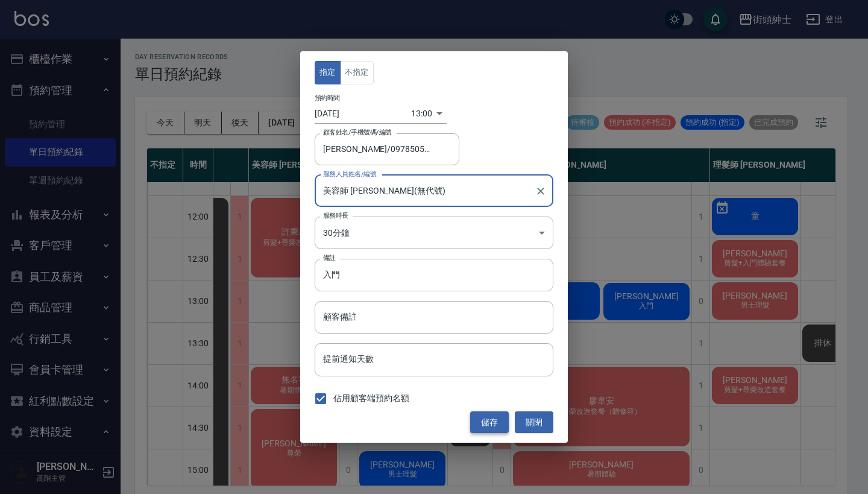
click at [485, 422] on button "儲存" at bounding box center [489, 422] width 39 height 22
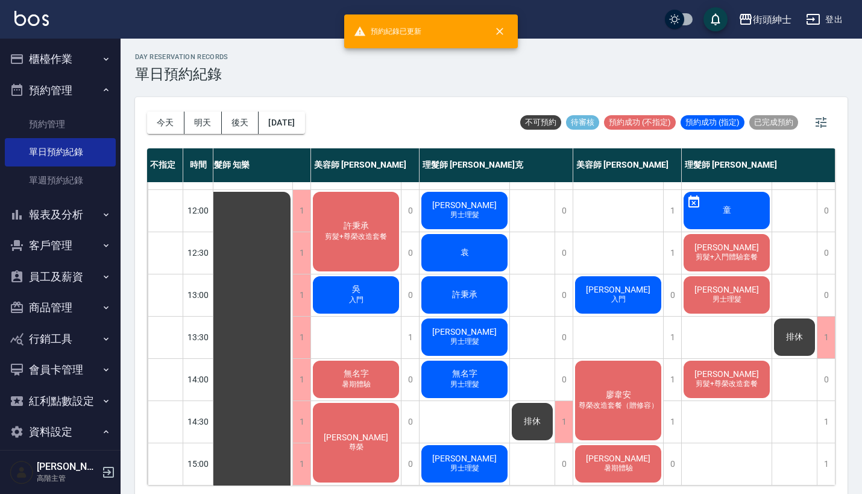
scroll to position [69, 13]
